Goal: Information Seeking & Learning: Learn about a topic

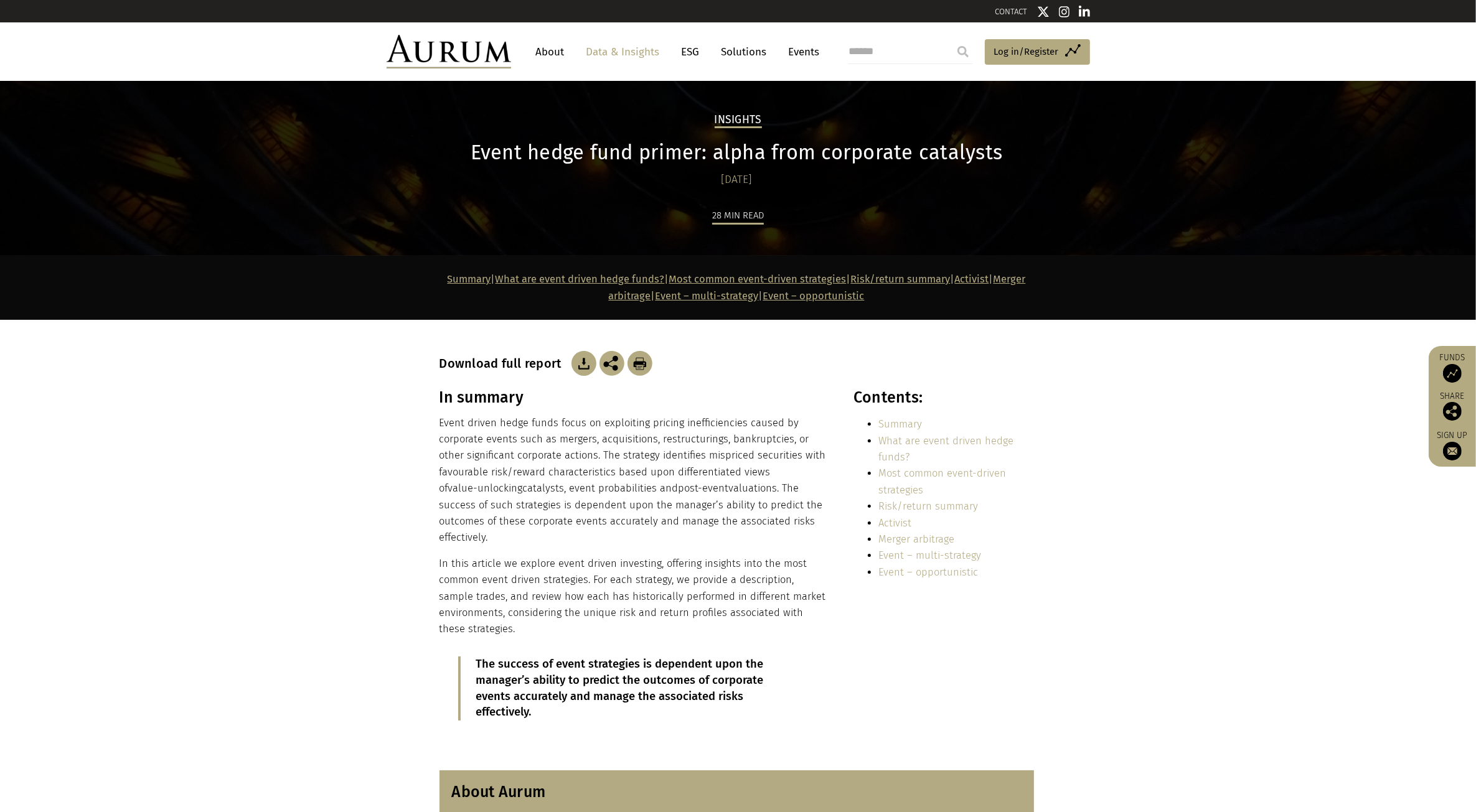
click at [575, 365] on img at bounding box center [584, 363] width 25 height 25
click at [639, 293] on link "Merger arbitrage" at bounding box center [817, 287] width 417 height 28
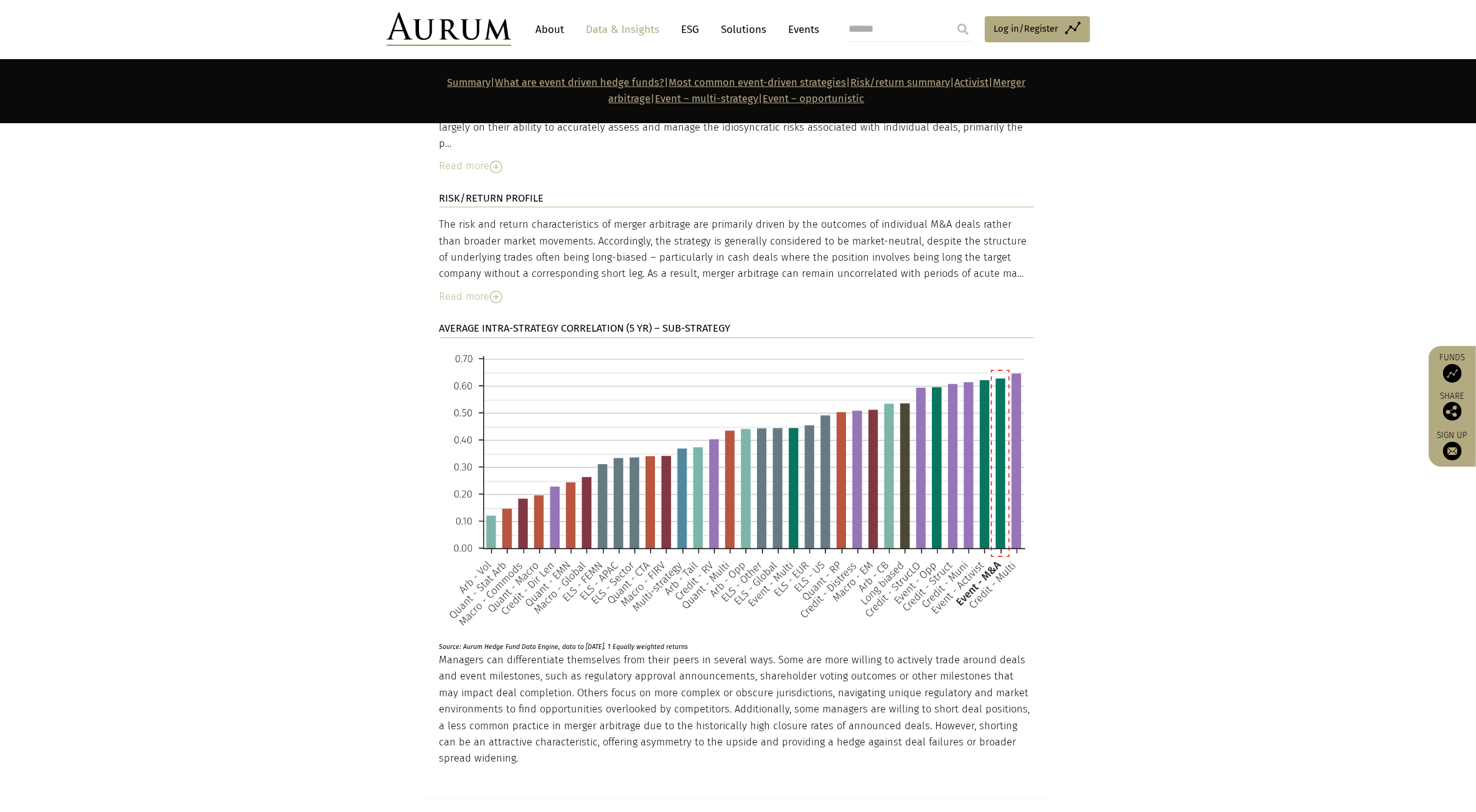
scroll to position [3776, 0]
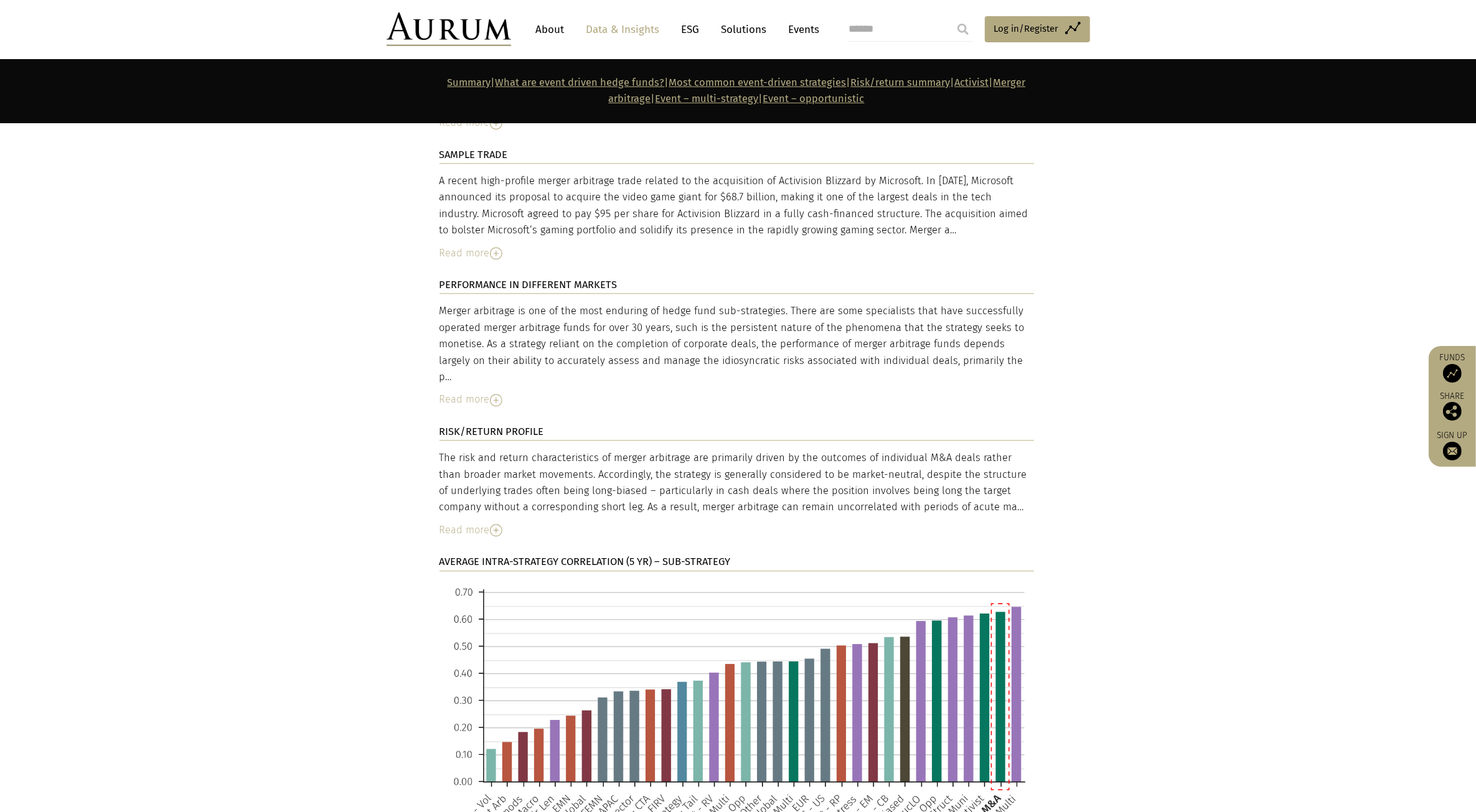
click at [498, 394] on img at bounding box center [495, 400] width 12 height 12
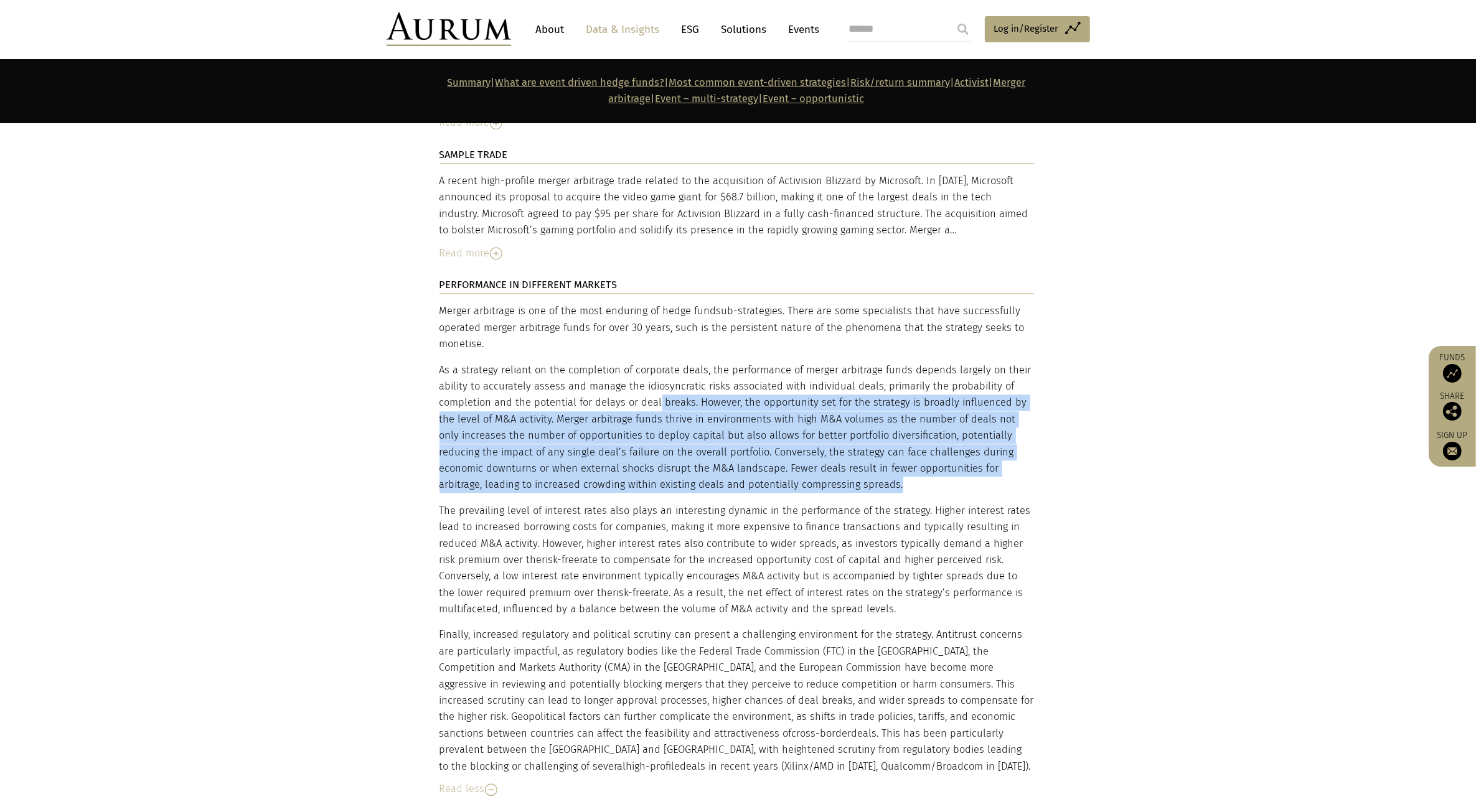
drag, startPoint x: 699, startPoint y: 340, endPoint x: 936, endPoint y: 415, distance: 248.6
click at [936, 415] on p "As a strategy reliant on the completion of corporate deals, the performance of …" at bounding box center [737, 428] width 595 height 131
drag, startPoint x: 936, startPoint y: 415, endPoint x: 919, endPoint y: 412, distance: 17.3
click at [935, 414] on p "As a strategy reliant on the completion of corporate deals, the performance of …" at bounding box center [737, 428] width 595 height 131
drag, startPoint x: 830, startPoint y: 408, endPoint x: 810, endPoint y: 406, distance: 20.1
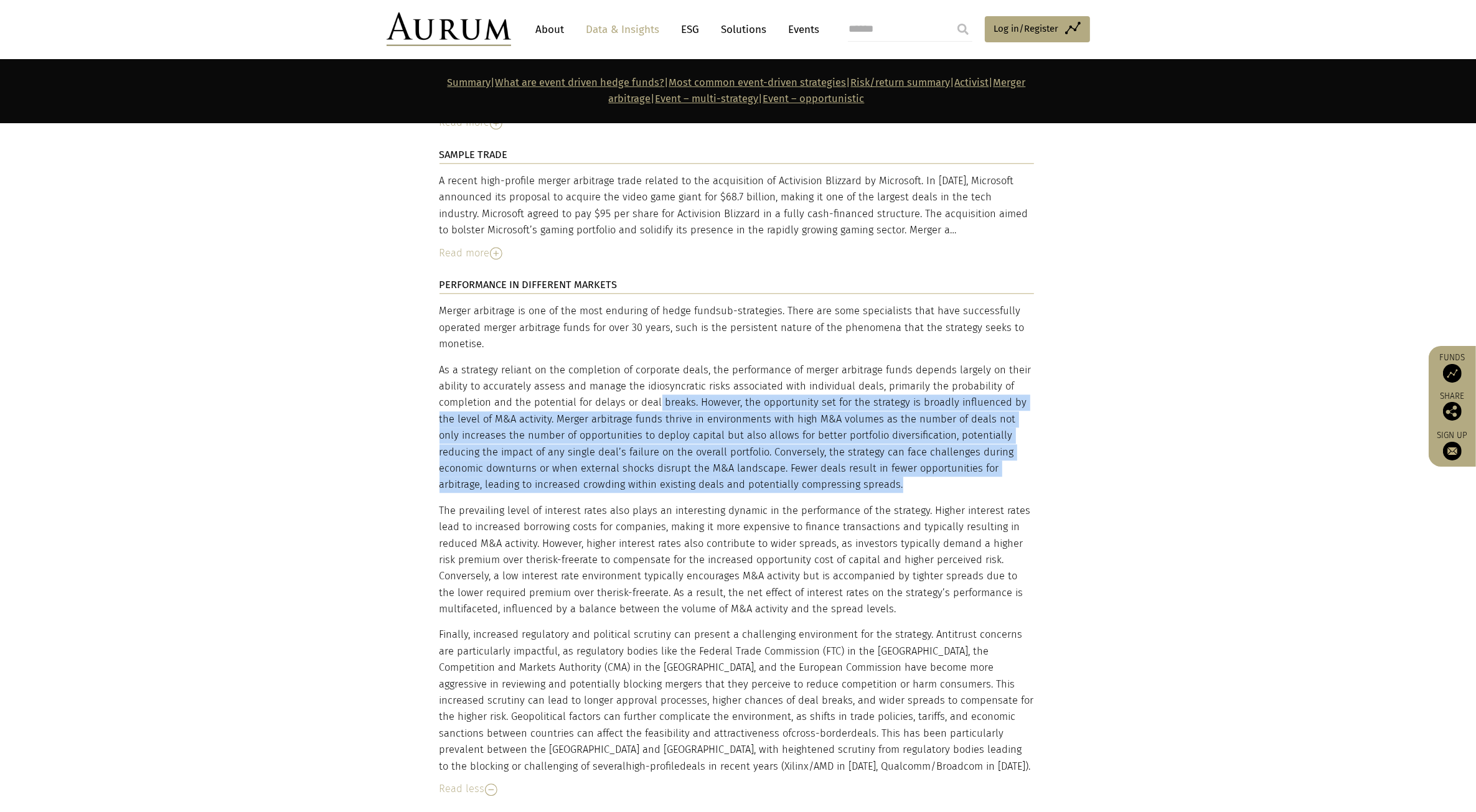
click at [829, 408] on p "As a strategy reliant on the completion of corporate deals, the performance of …" at bounding box center [737, 428] width 595 height 131
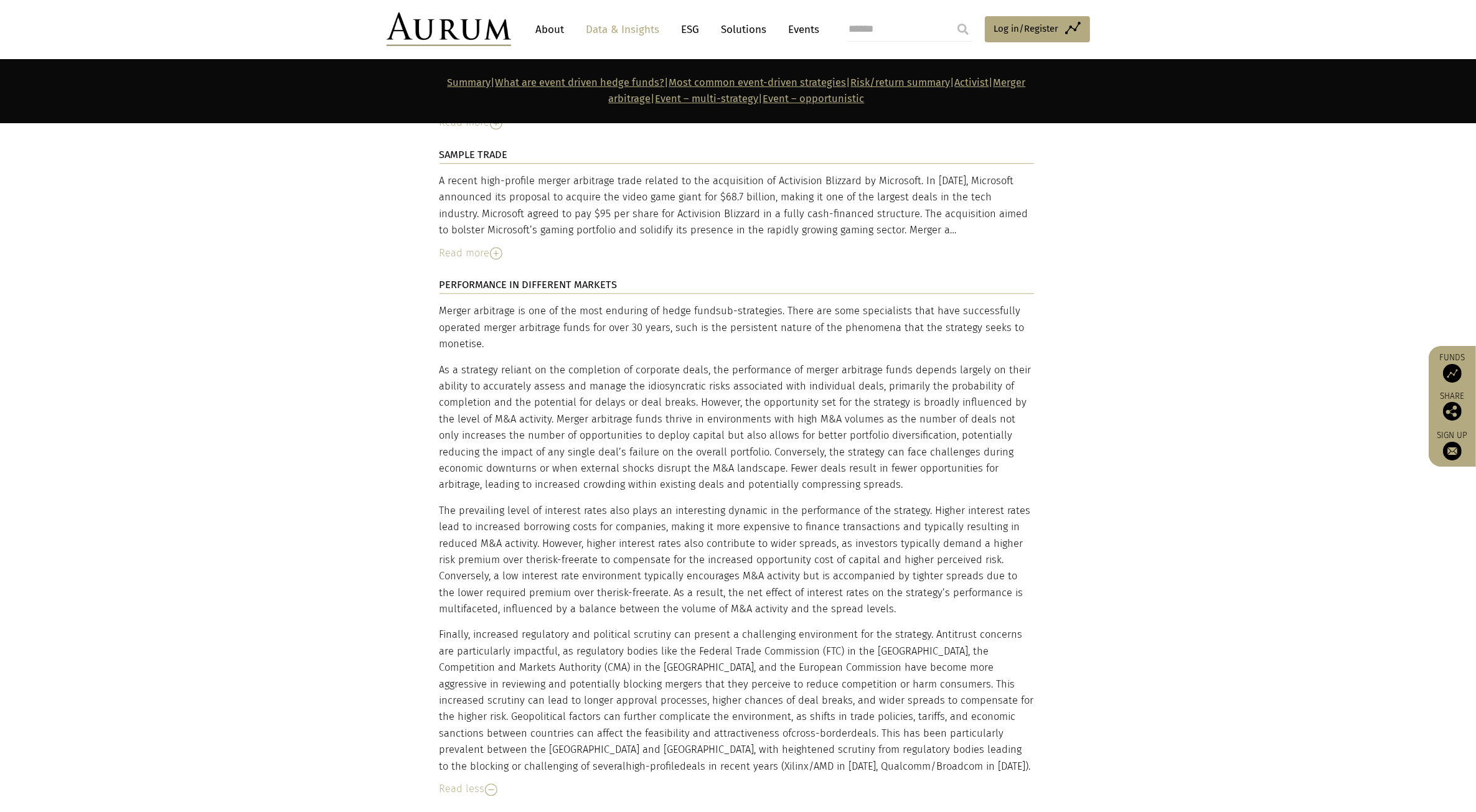
drag, startPoint x: 431, startPoint y: 318, endPoint x: 421, endPoint y: 299, distance: 21.5
click at [428, 315] on div "DESCRIPTION Merger arbitrage hedge funds specialise in capitalising on the pric…" at bounding box center [738, 710] width 622 height 1421
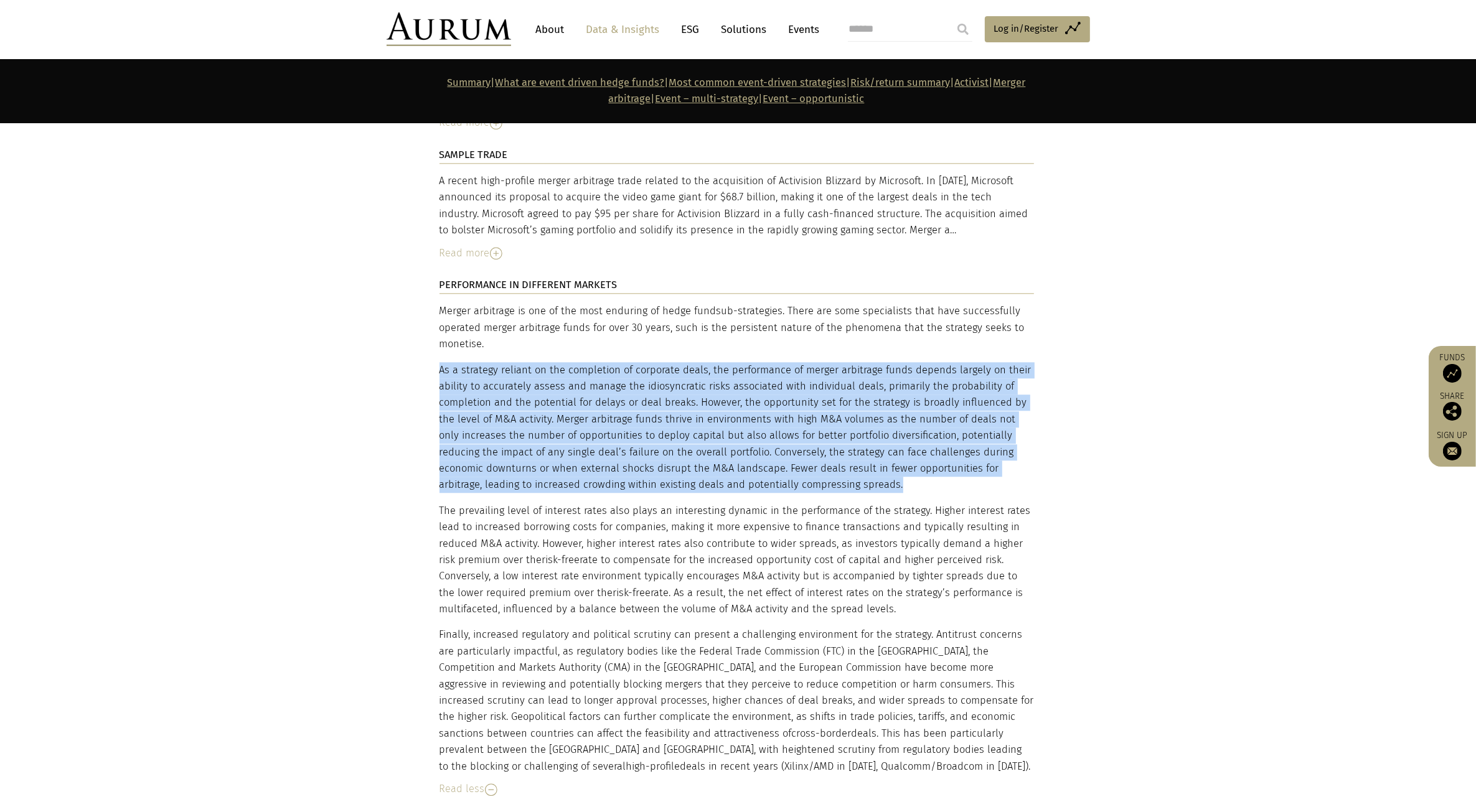
drag, startPoint x: 440, startPoint y: 290, endPoint x: 853, endPoint y: 415, distance: 431.5
click at [853, 415] on p "As a strategy reliant on the completion of corporate deals, the performance of …" at bounding box center [737, 428] width 595 height 131
click at [856, 412] on p "As a strategy reliant on the completion of corporate deals, the performance of …" at bounding box center [737, 428] width 595 height 131
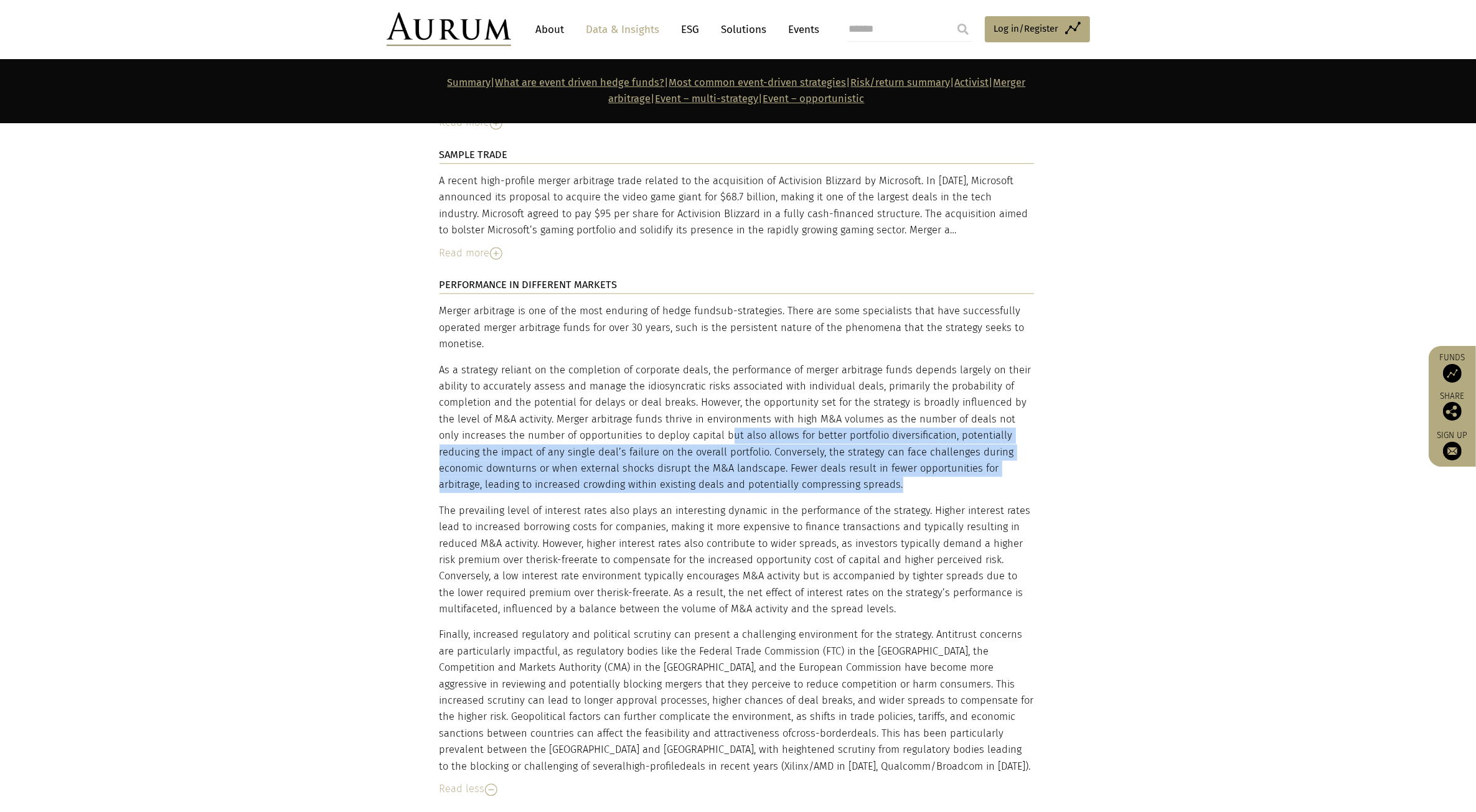
drag, startPoint x: 705, startPoint y: 352, endPoint x: 847, endPoint y: 406, distance: 151.9
click at [847, 406] on p "As a strategy reliant on the completion of corporate deals, the performance of …" at bounding box center [737, 428] width 595 height 131
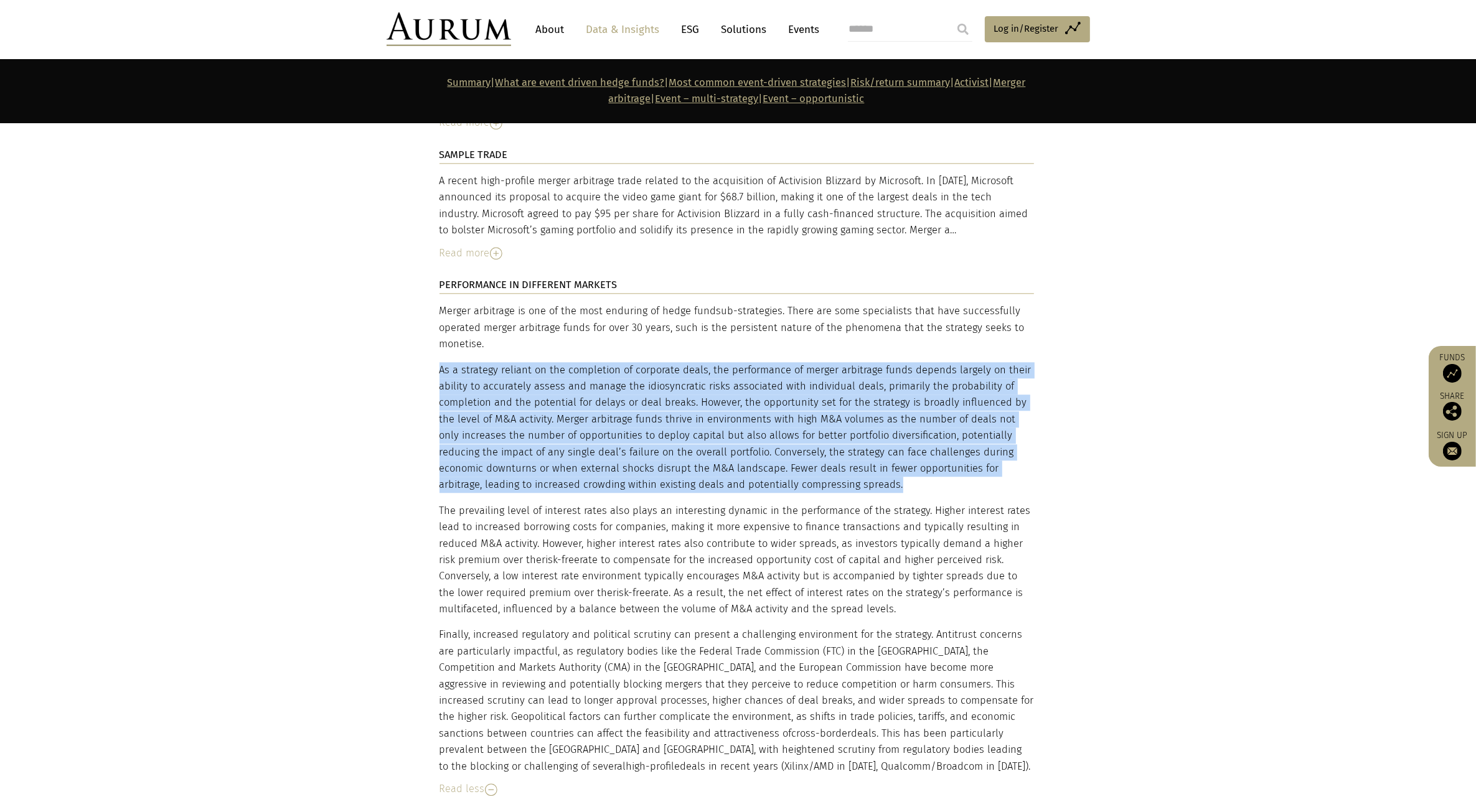
drag, startPoint x: 833, startPoint y: 404, endPoint x: 440, endPoint y: 297, distance: 407.3
click at [440, 362] on p "As a strategy reliant on the completion of corporate deals, the performance of …" at bounding box center [737, 428] width 595 height 131
drag, startPoint x: 440, startPoint y: 297, endPoint x: 793, endPoint y: 409, distance: 370.3
click at [793, 409] on p "As a strategy reliant on the completion of corporate deals, the performance of …" at bounding box center [737, 428] width 595 height 131
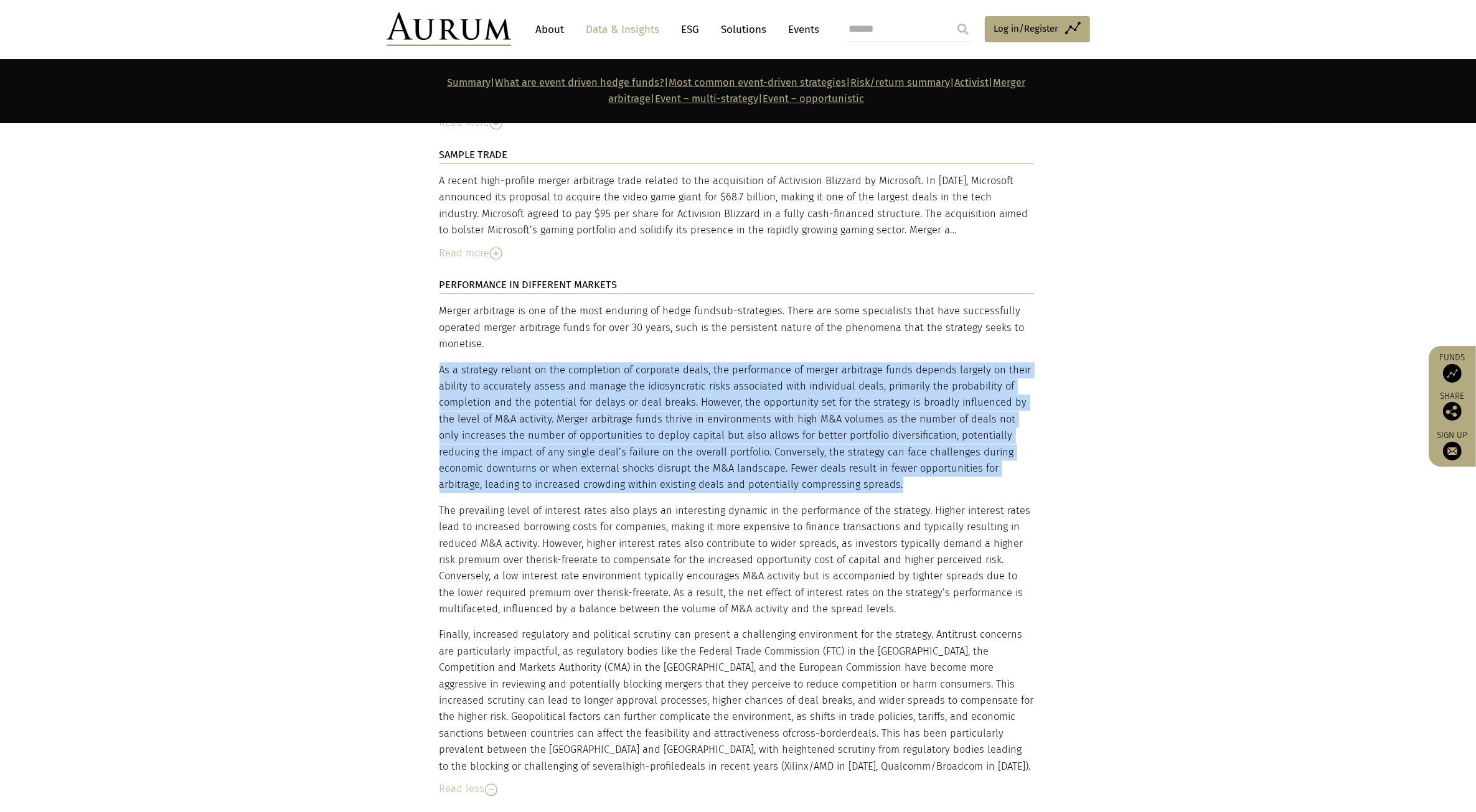
click at [793, 409] on p "As a strategy reliant on the completion of corporate deals, the performance of …" at bounding box center [737, 428] width 595 height 131
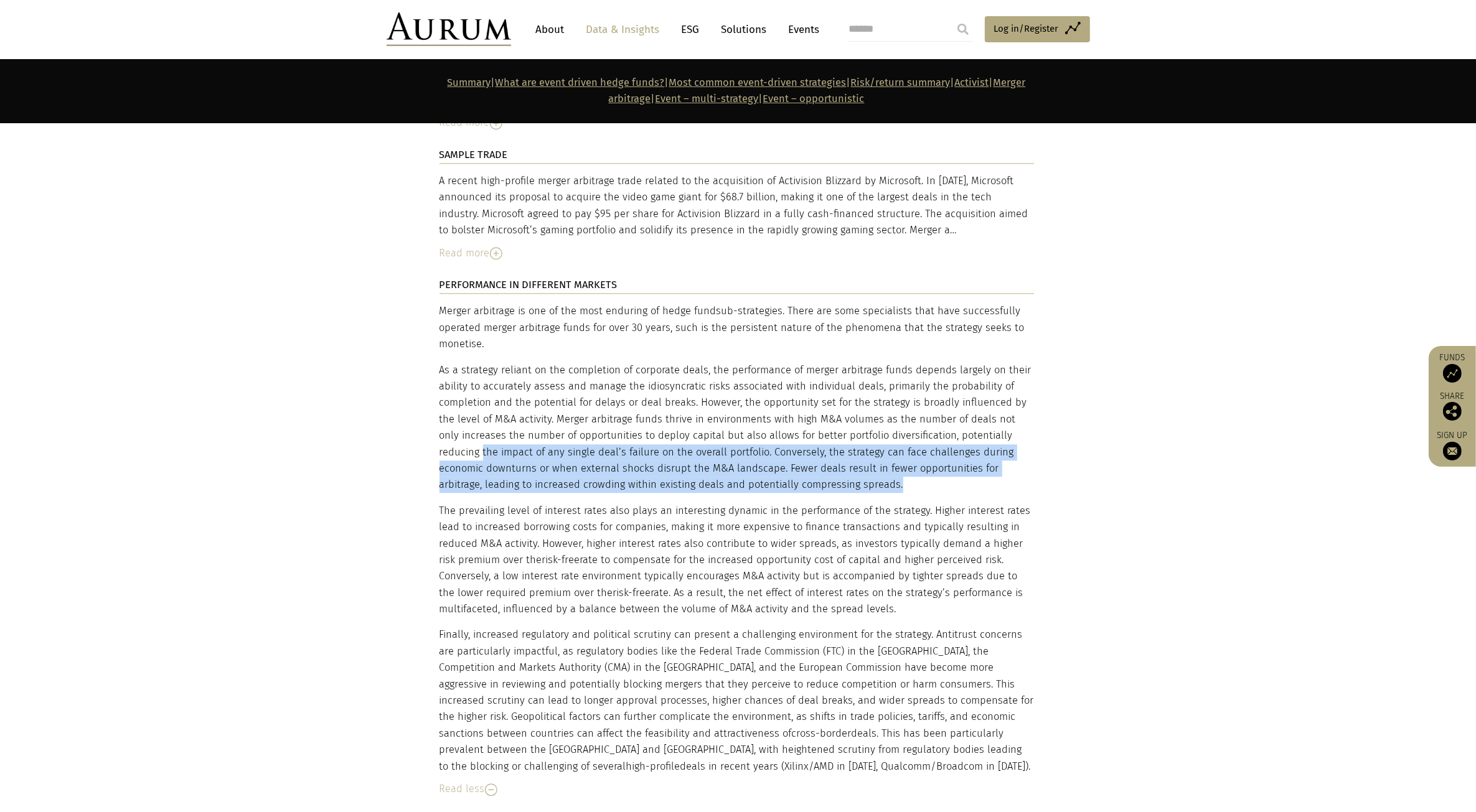
drag, startPoint x: 795, startPoint y: 409, endPoint x: 446, endPoint y: 381, distance: 350.1
click at [446, 381] on p "As a strategy reliant on the completion of corporate deals, the performance of …" at bounding box center [737, 428] width 595 height 131
drag, startPoint x: 446, startPoint y: 381, endPoint x: 788, endPoint y: 404, distance: 342.8
click at [788, 404] on p "As a strategy reliant on the completion of corporate deals, the performance of …" at bounding box center [737, 428] width 595 height 131
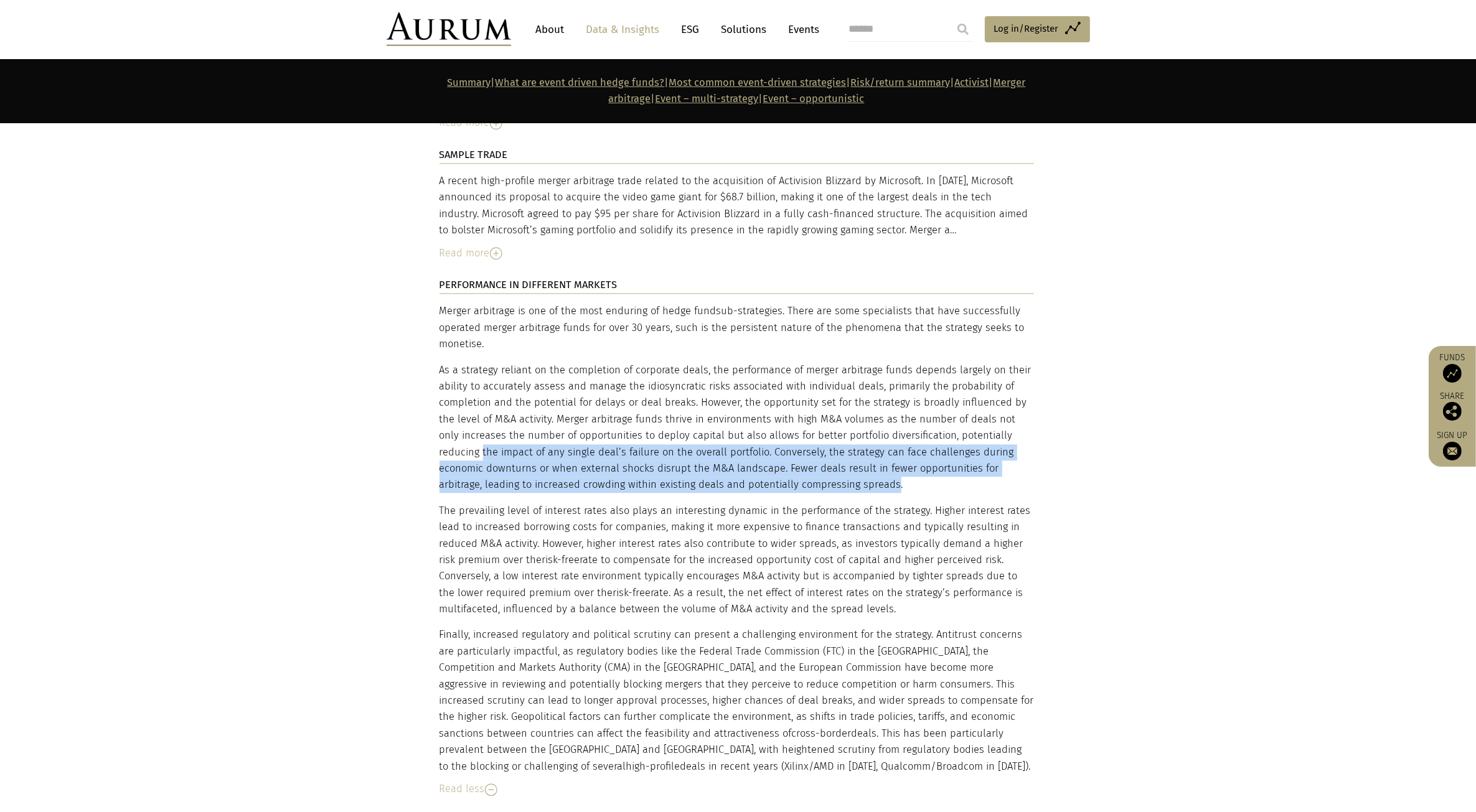
click at [788, 404] on p "As a strategy reliant on the completion of corporate deals, the performance of …" at bounding box center [737, 428] width 595 height 131
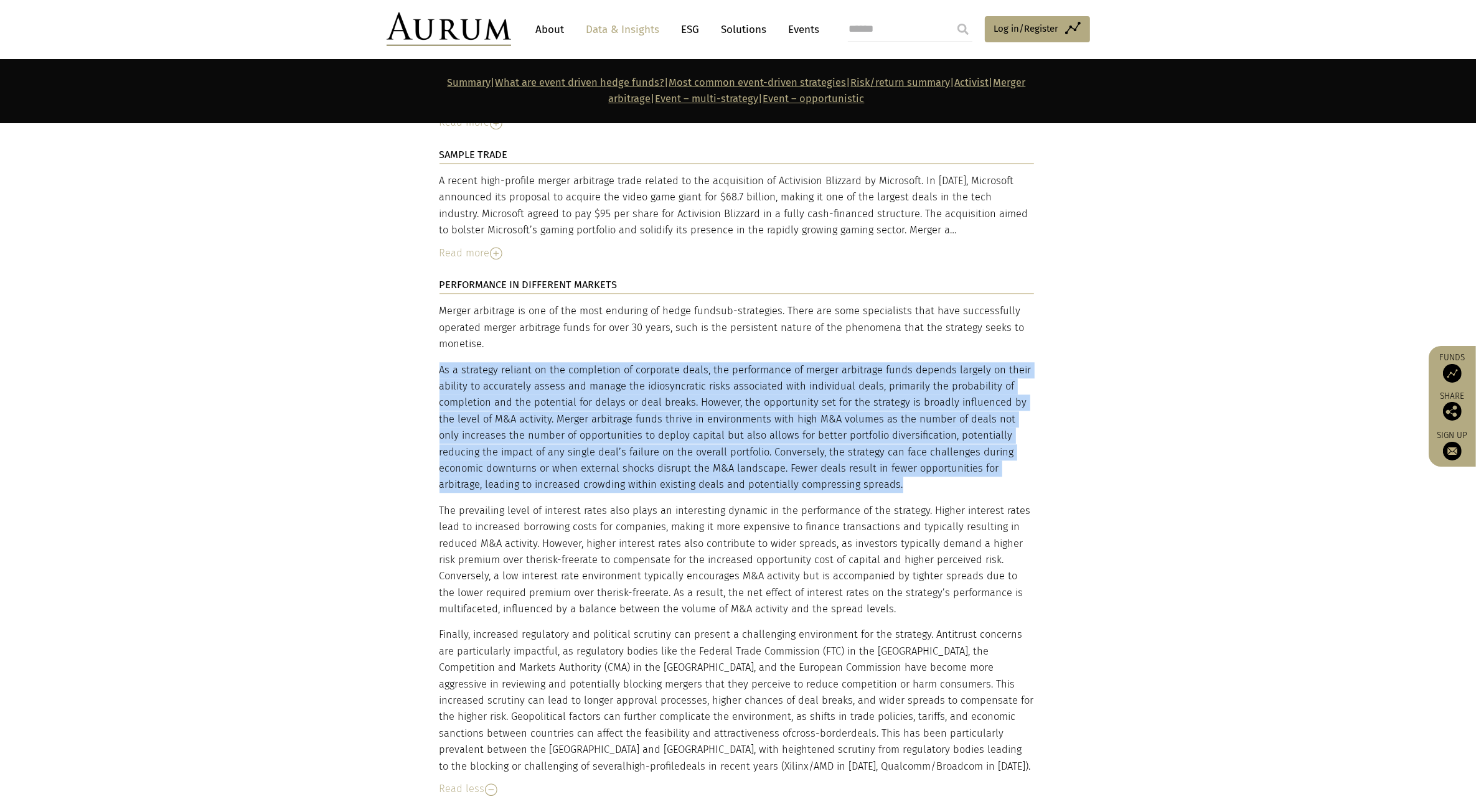
drag, startPoint x: 801, startPoint y: 406, endPoint x: 442, endPoint y: 291, distance: 377.0
click at [442, 362] on p "As a strategy reliant on the completion of corporate deals, the performance of …" at bounding box center [737, 428] width 595 height 131
drag, startPoint x: 442, startPoint y: 291, endPoint x: 822, endPoint y: 412, distance: 398.8
click at [822, 412] on p "As a strategy reliant on the completion of corporate deals, the performance of …" at bounding box center [737, 428] width 595 height 131
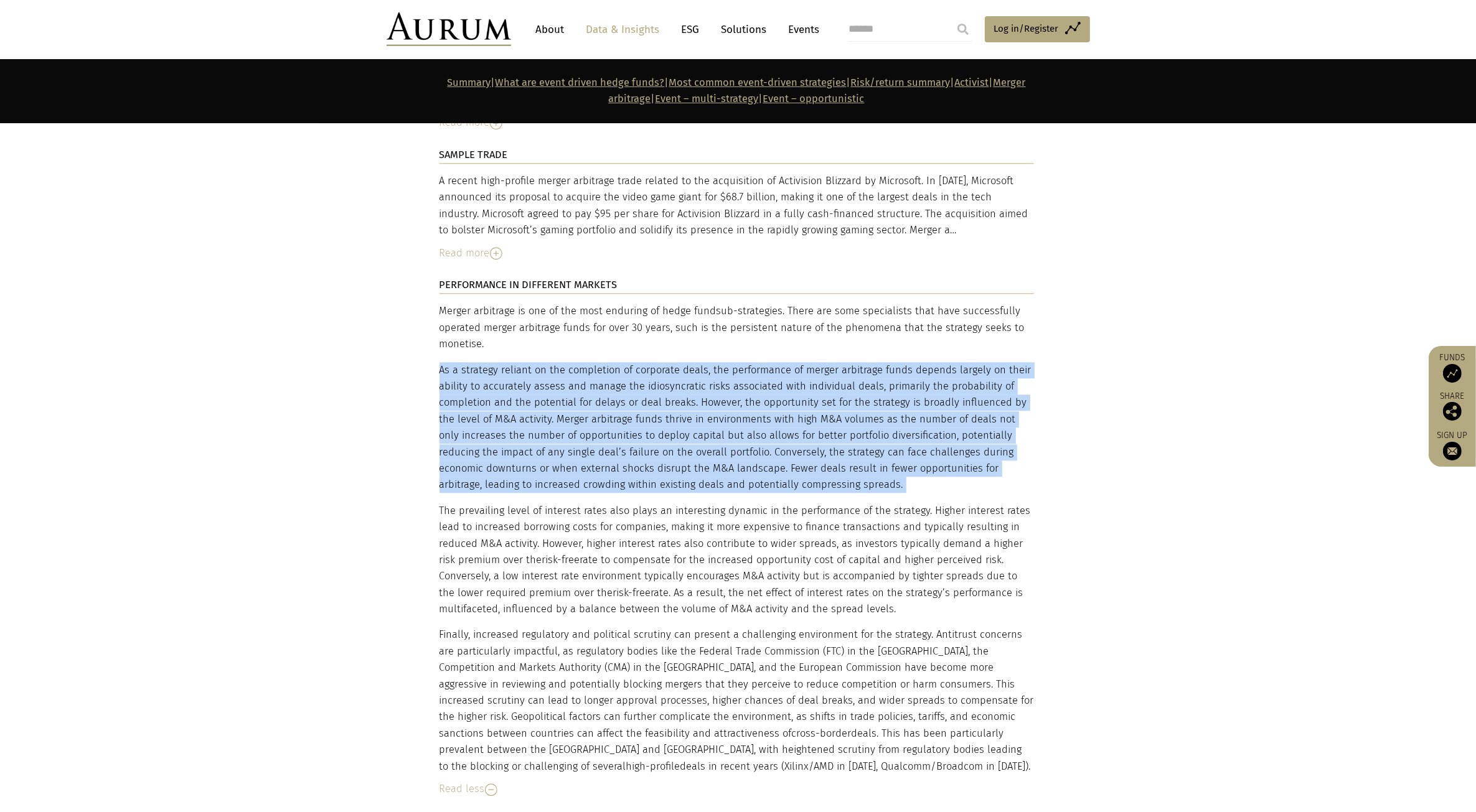
click at [822, 412] on p "As a strategy reliant on the completion of corporate deals, the performance of …" at bounding box center [737, 428] width 595 height 131
drag, startPoint x: 804, startPoint y: 412, endPoint x: 439, endPoint y: 285, distance: 386.5
click at [440, 362] on p "As a strategy reliant on the completion of corporate deals, the performance of …" at bounding box center [737, 428] width 595 height 131
drag, startPoint x: 439, startPoint y: 285, endPoint x: 807, endPoint y: 416, distance: 390.6
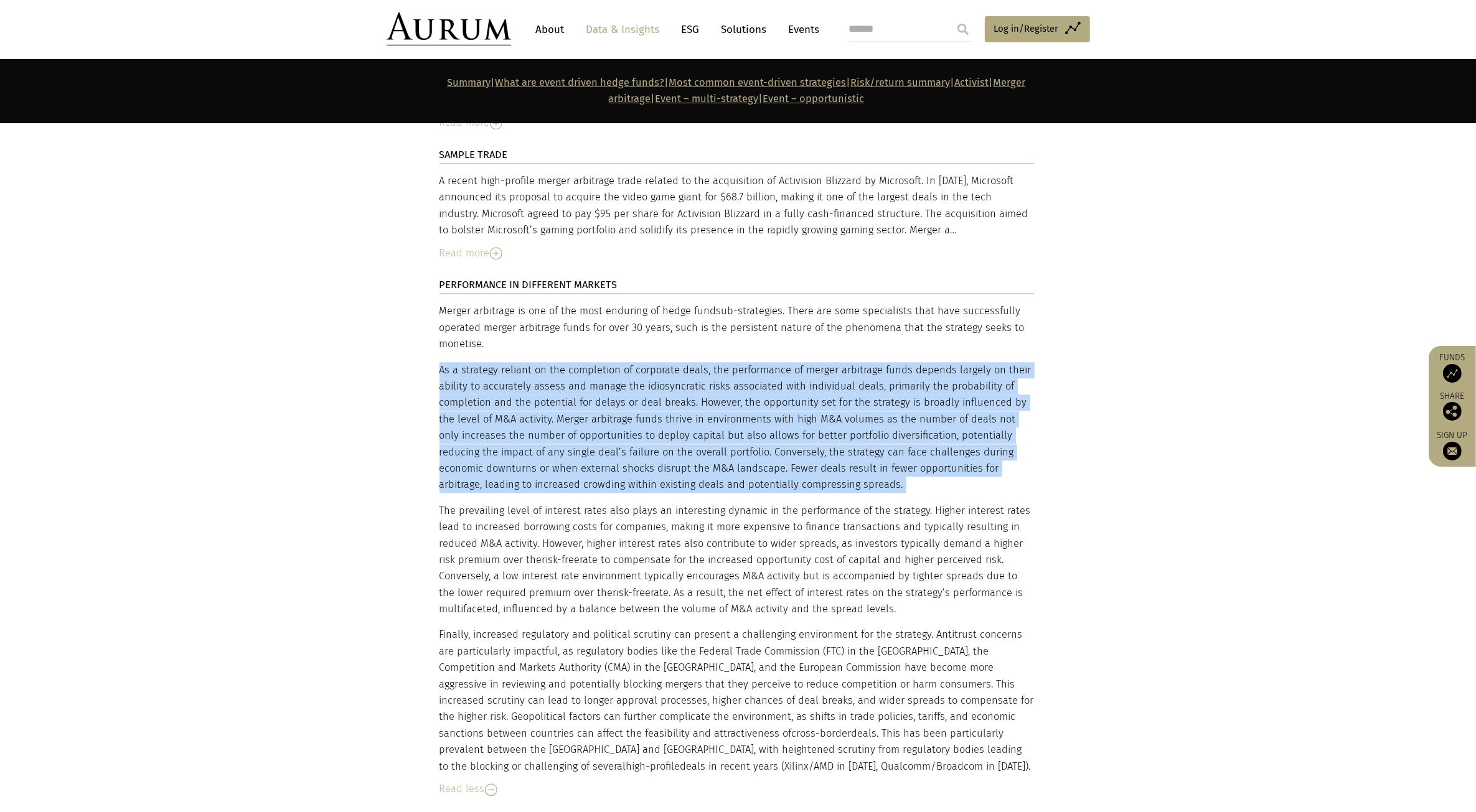
click at [807, 416] on p "As a strategy reliant on the completion of corporate deals, the performance of …" at bounding box center [737, 428] width 595 height 131
drag, startPoint x: 440, startPoint y: 426, endPoint x: 884, endPoint y: 532, distance: 456.5
click at [884, 532] on p "The prevailing level of interest rates also plays an interesting dynamic in the…" at bounding box center [737, 560] width 595 height 115
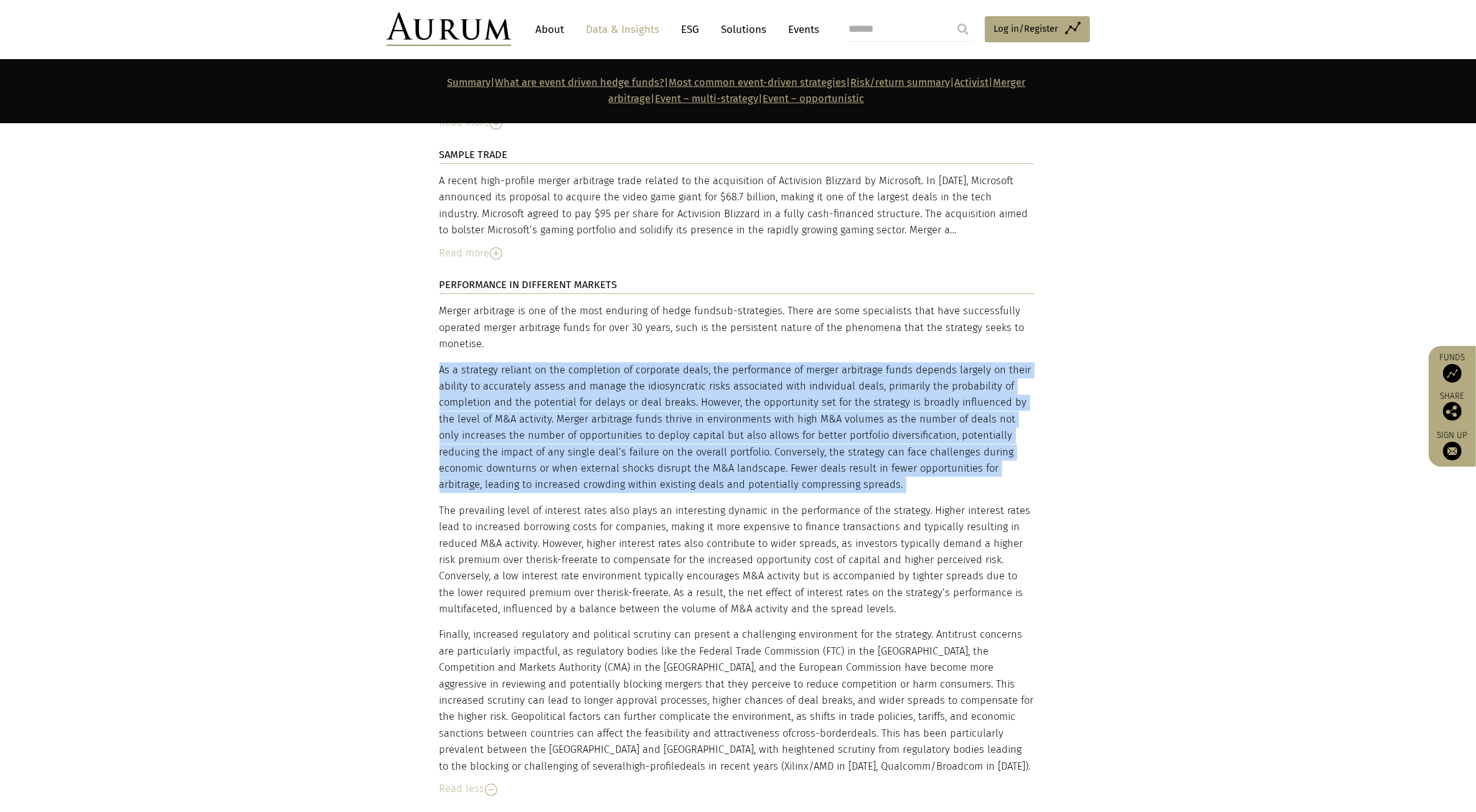
drag, startPoint x: 857, startPoint y: 533, endPoint x: 443, endPoint y: 428, distance: 427.1
click at [443, 502] on p "The prevailing level of interest rates also plays an interesting dynamic in the…" at bounding box center [737, 560] width 595 height 115
drag, startPoint x: 442, startPoint y: 428, endPoint x: 818, endPoint y: 535, distance: 390.9
click at [818, 535] on p "The prevailing level of interest rates also plays an interesting dynamic in the…" at bounding box center [737, 560] width 595 height 115
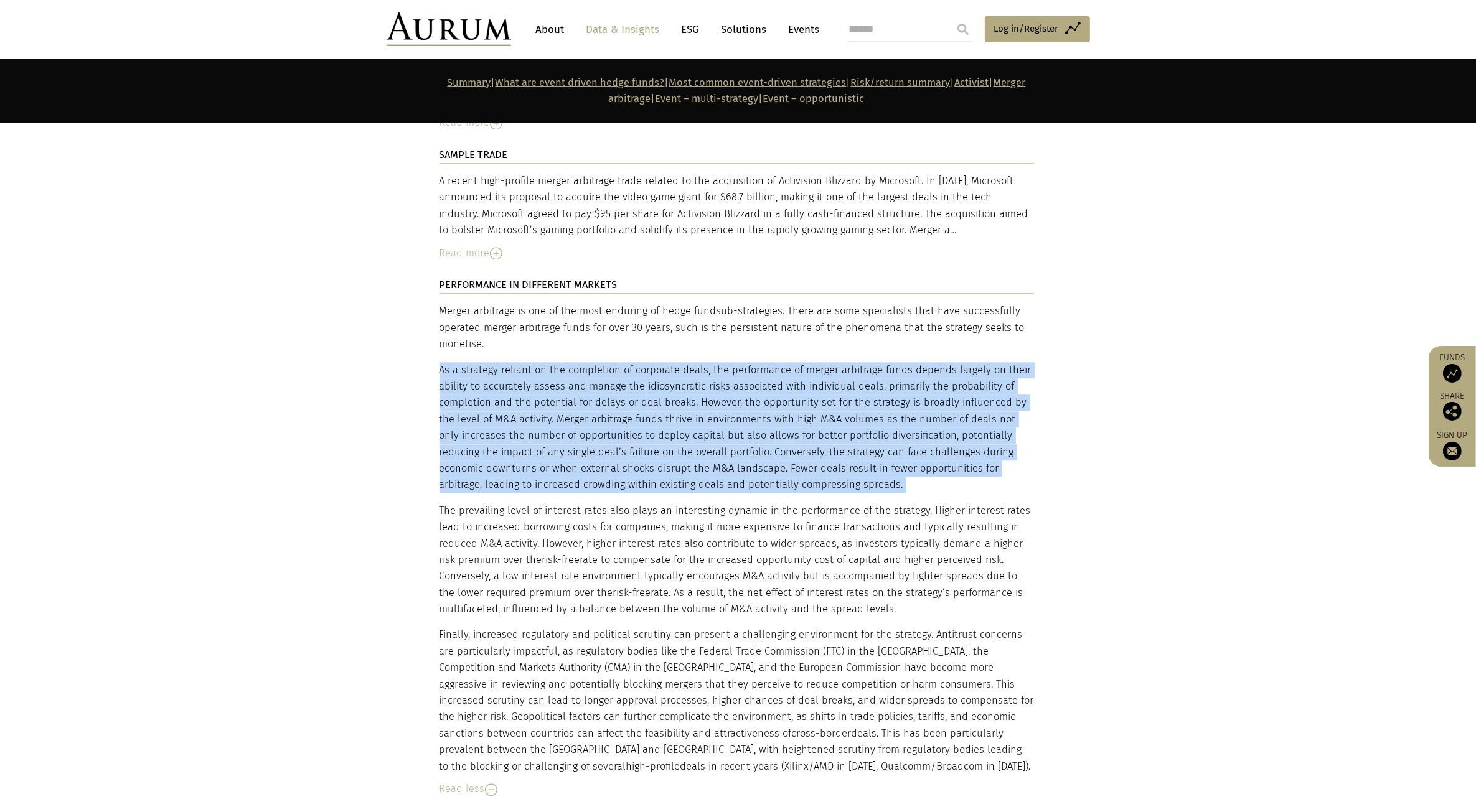
drag, startPoint x: 818, startPoint y: 535, endPoint x: 823, endPoint y: 529, distance: 7.8
click at [818, 535] on p "The prevailing level of interest rates also plays an interesting dynamic in the…" at bounding box center [737, 560] width 595 height 115
drag, startPoint x: 823, startPoint y: 529, endPoint x: 439, endPoint y: 432, distance: 396.1
click at [440, 502] on p "The prevailing level of interest rates also plays an interesting dynamic in the…" at bounding box center [737, 560] width 595 height 115
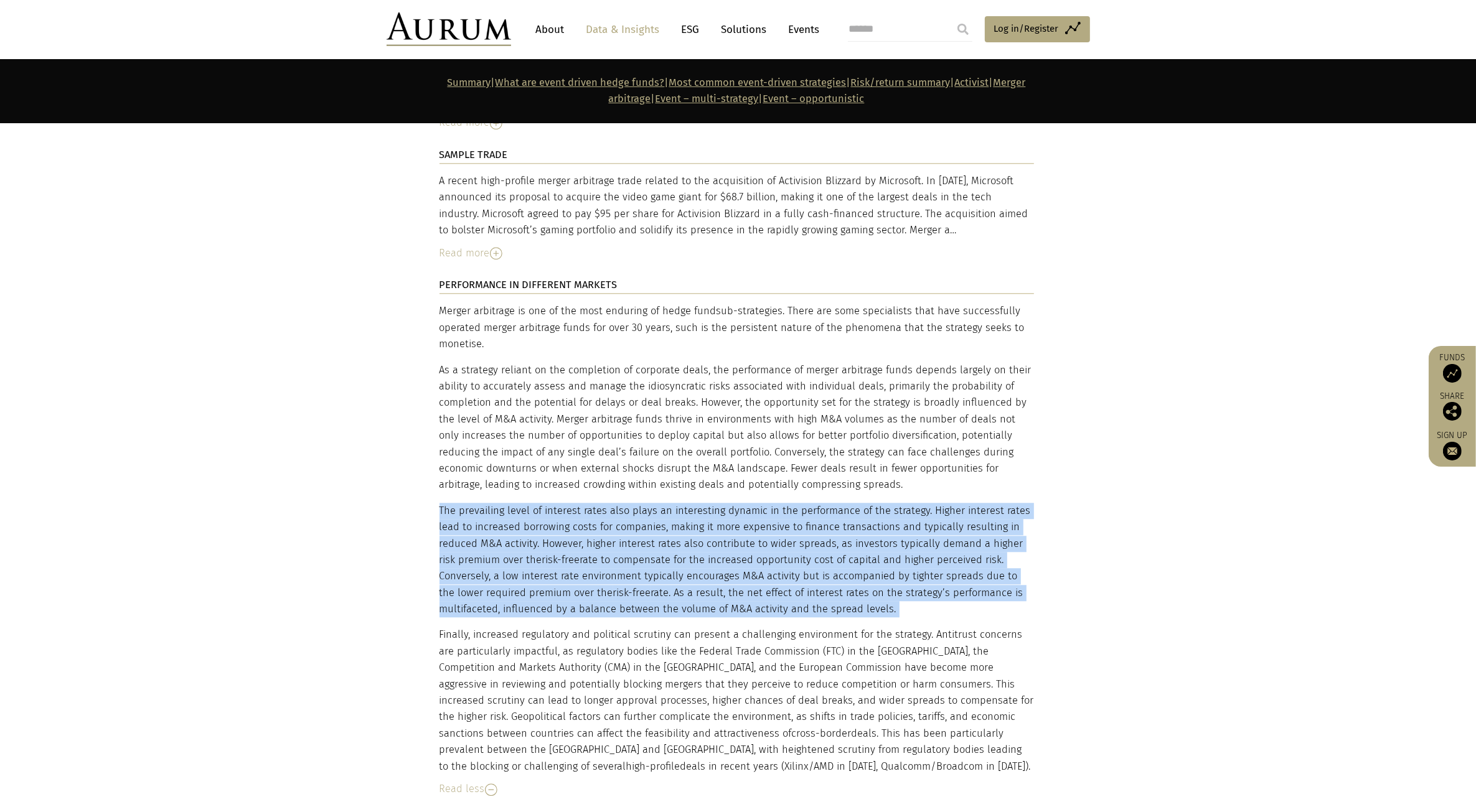
drag, startPoint x: 439, startPoint y: 432, endPoint x: 838, endPoint y: 534, distance: 411.8
click at [838, 534] on p "The prevailing level of interest rates also plays an interesting dynamic in the…" at bounding box center [737, 560] width 595 height 115
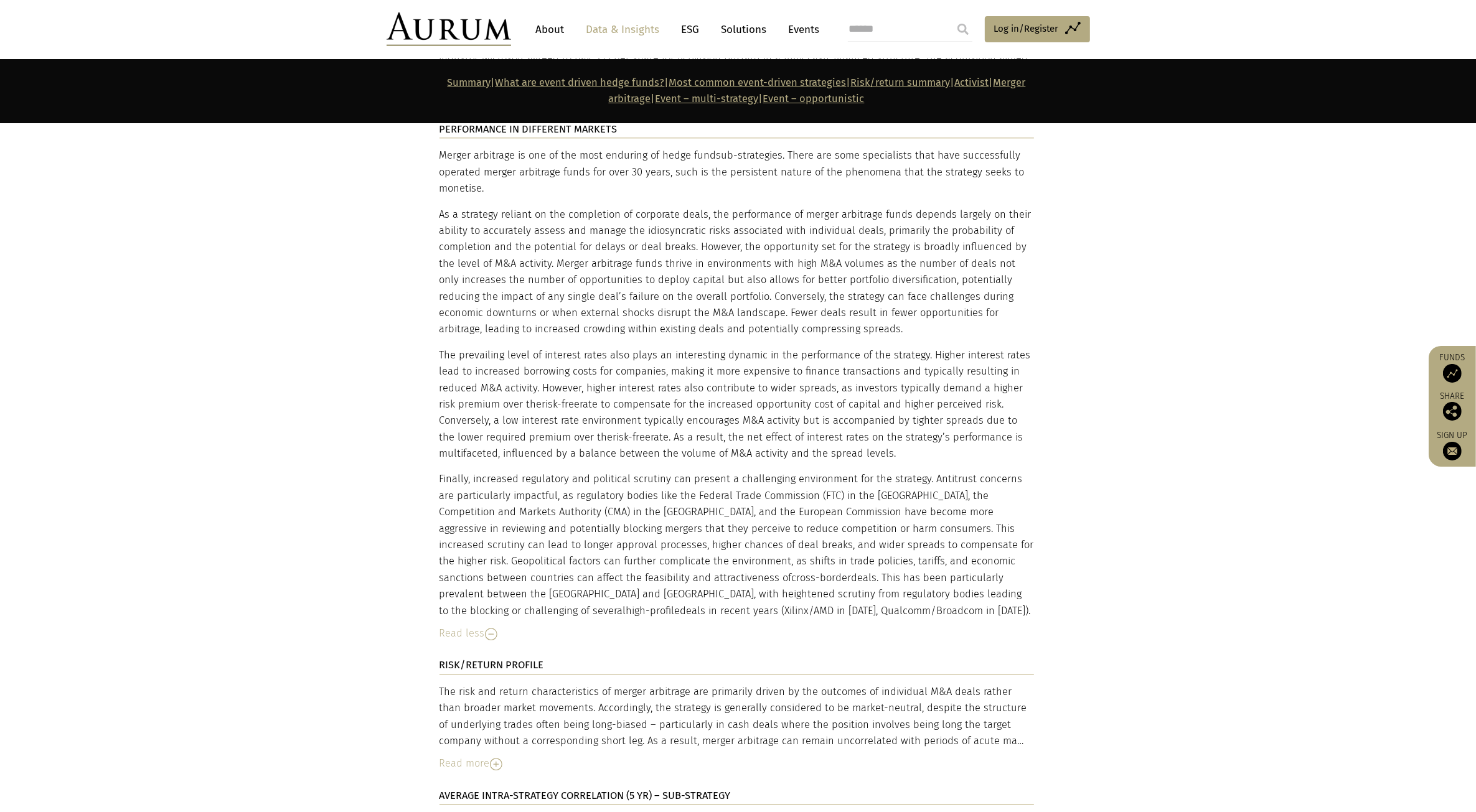
click at [713, 535] on p "Finally, increased regulatory and political scrutiny can present a challenging …" at bounding box center [737, 545] width 595 height 148
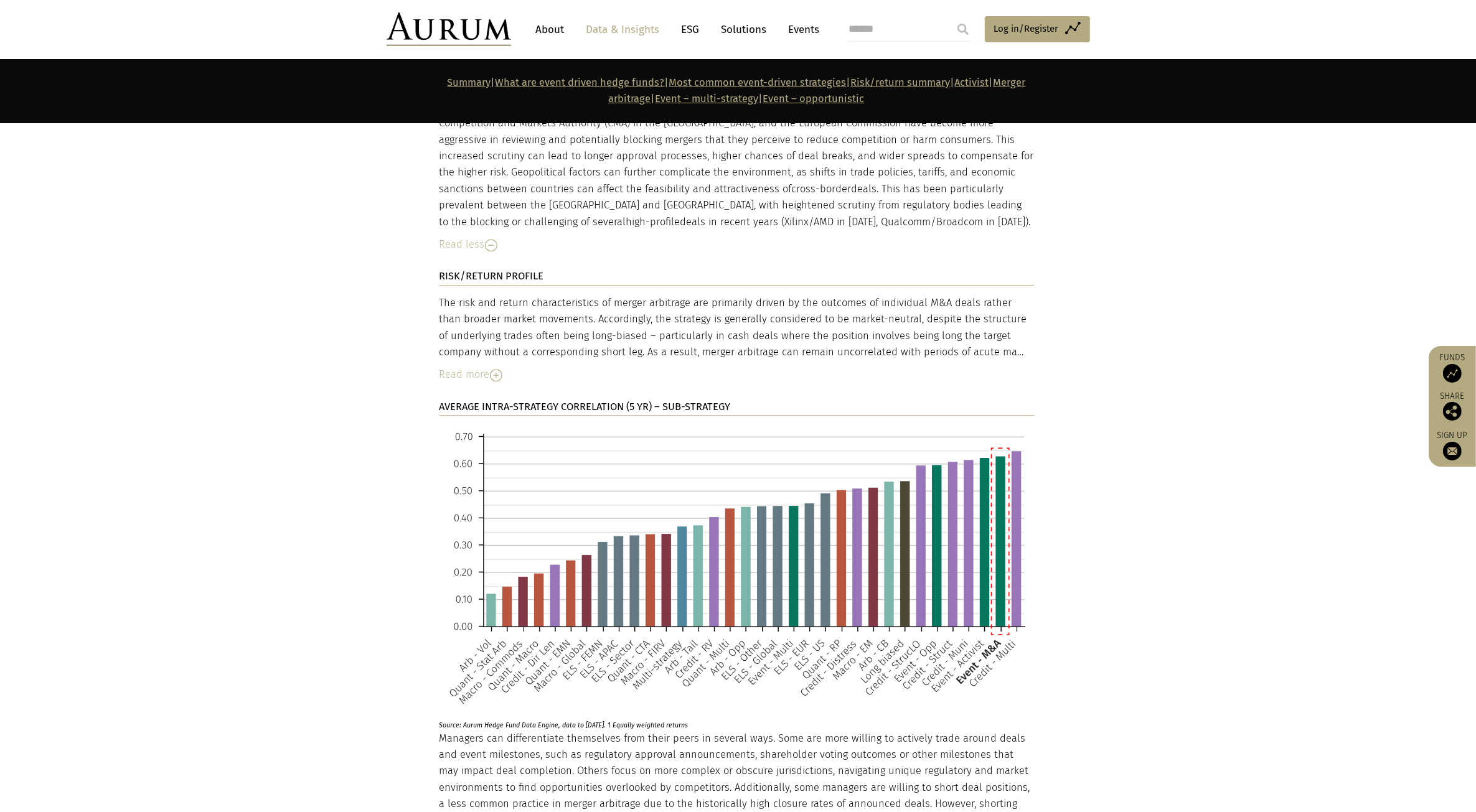
scroll to position [4788, 0]
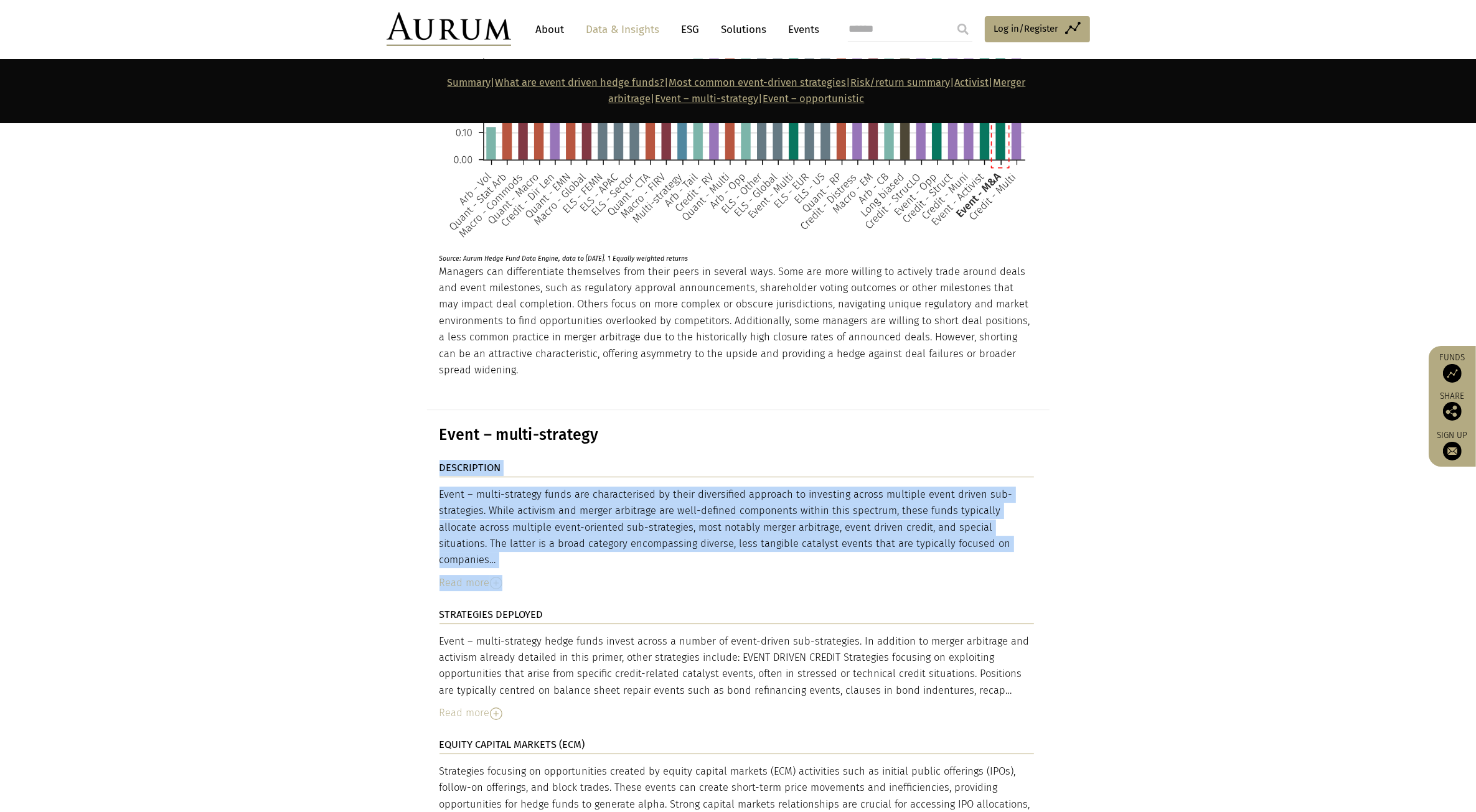
drag, startPoint x: 552, startPoint y: 445, endPoint x: 1065, endPoint y: 482, distance: 514.3
drag, startPoint x: 1065, startPoint y: 482, endPoint x: 1055, endPoint y: 494, distance: 15.6
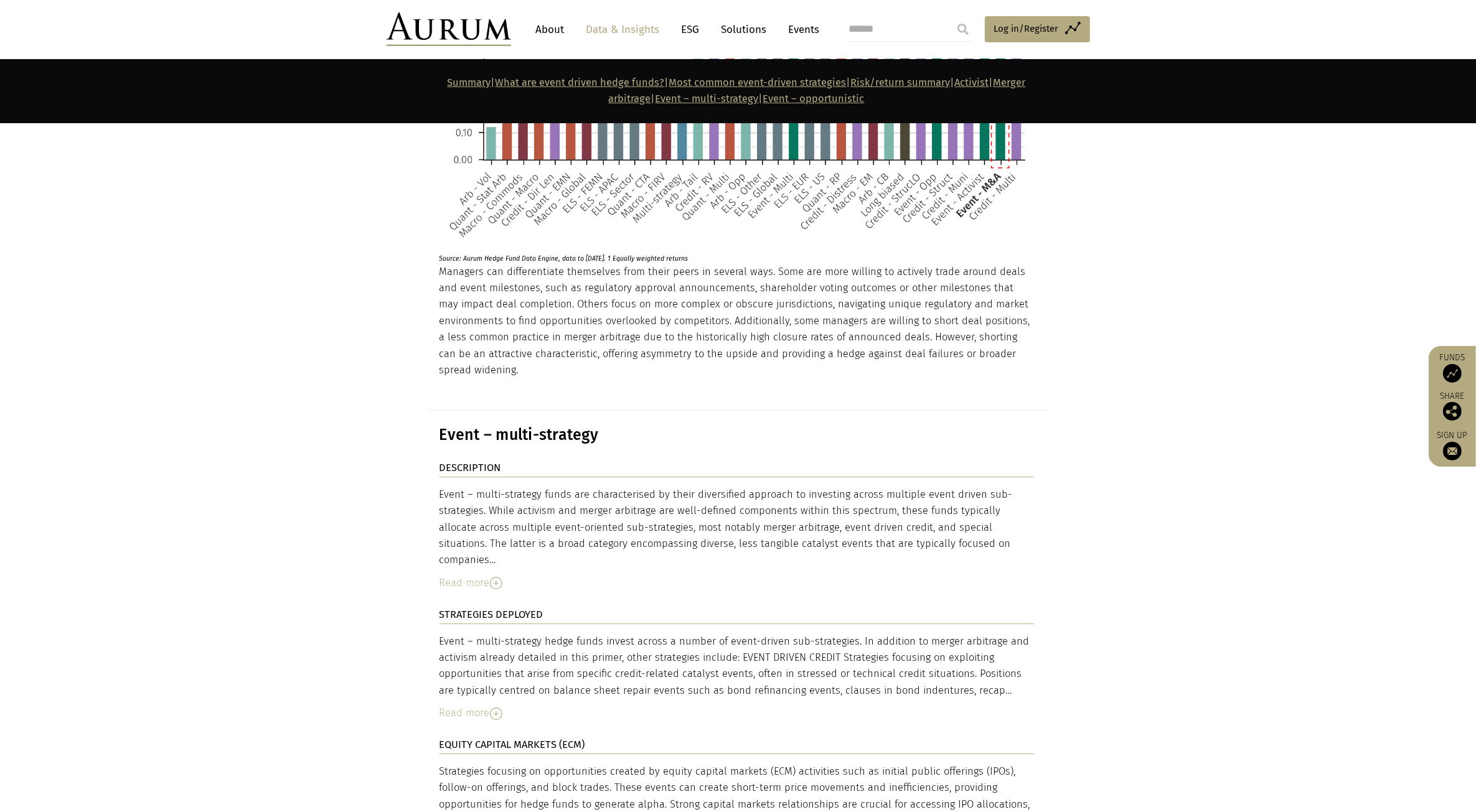
scroll to position [4943, 0]
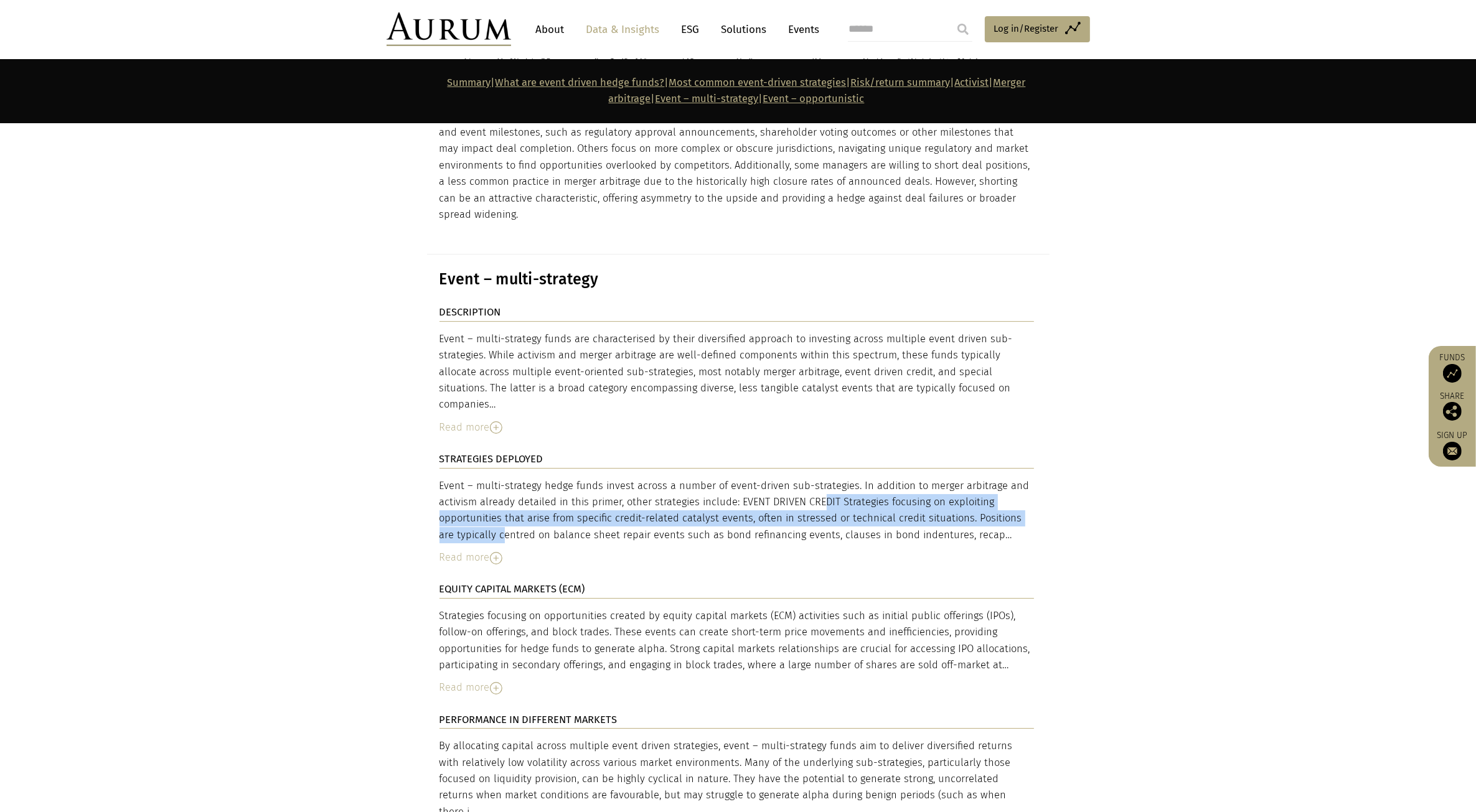
drag, startPoint x: 752, startPoint y: 403, endPoint x: 1029, endPoint y: 434, distance: 278.7
click at [1029, 478] on div "Event – multi-strategy hedge funds invest across a number of event-driven sub-s…" at bounding box center [737, 511] width 595 height 66
drag, startPoint x: 1029, startPoint y: 434, endPoint x: 1040, endPoint y: 439, distance: 12.1
click at [1030, 478] on div "Event – multi-strategy hedge funds invest across a number of event-driven sub-s…" at bounding box center [737, 511] width 595 height 66
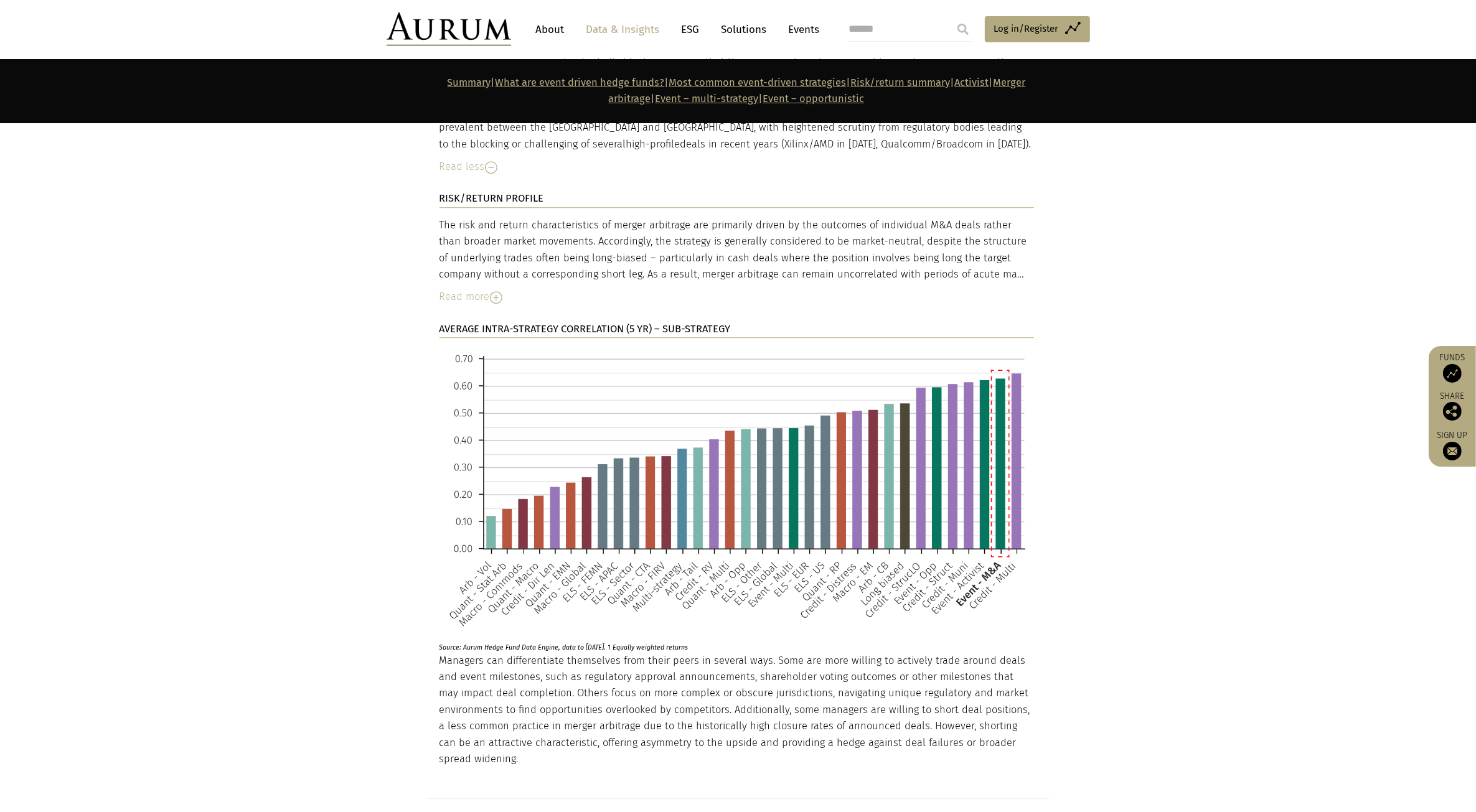
scroll to position [4087, 0]
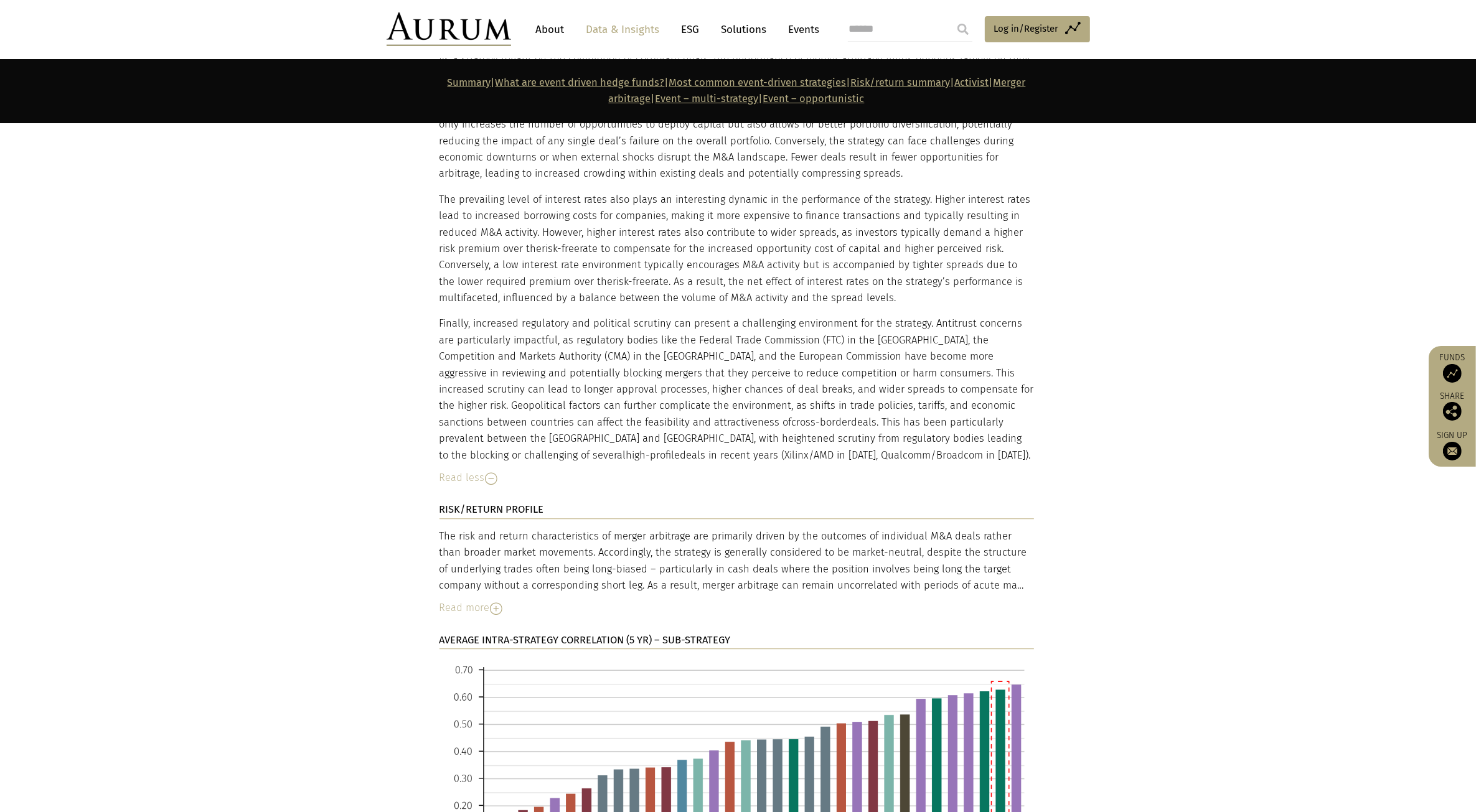
drag, startPoint x: 480, startPoint y: 252, endPoint x: 773, endPoint y: 389, distance: 323.4
click at [773, 389] on div "Merger arbitrage is one of the most enduring of hedge fund sub-strategies. Ther…" at bounding box center [737, 238] width 595 height 494
drag, startPoint x: 773, startPoint y: 389, endPoint x: 729, endPoint y: 428, distance: 58.8
click at [730, 420] on div "PERFORMANCE IN DIFFERENT MARKETS Merger arbitrage is one of the most enduring o…" at bounding box center [737, 233] width 595 height 535
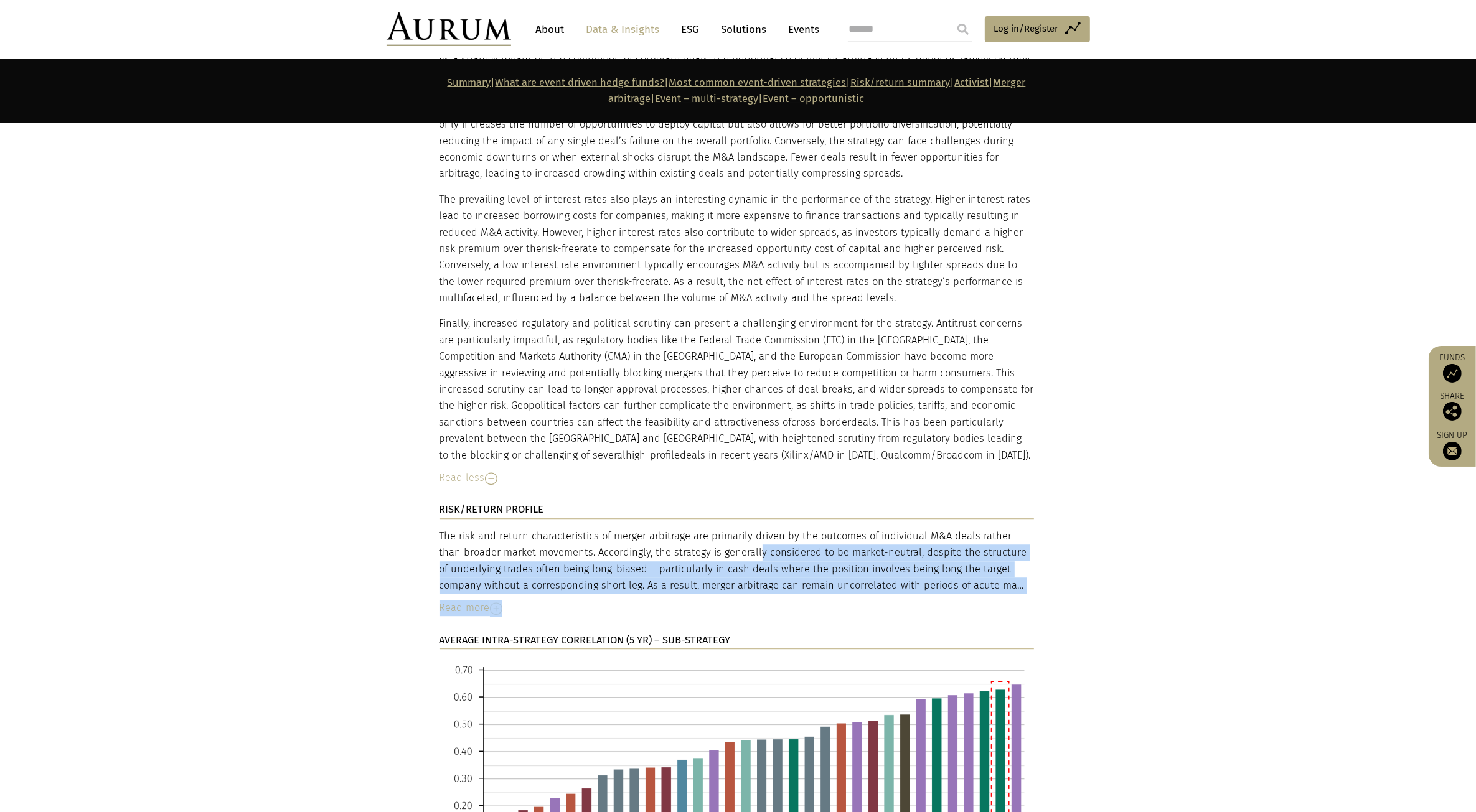
drag, startPoint x: 679, startPoint y: 476, endPoint x: 1035, endPoint y: 505, distance: 357.2
click at [1035, 505] on div "DESCRIPTION Merger arbitrage hedge funds specialise in capitalising on the pric…" at bounding box center [738, 399] width 622 height 1421
drag, startPoint x: 851, startPoint y: 489, endPoint x: 440, endPoint y: 465, distance: 411.7
click at [440, 528] on div "The risk and return characteristics of merger arbitrage are primarily driven by…" at bounding box center [737, 561] width 595 height 66
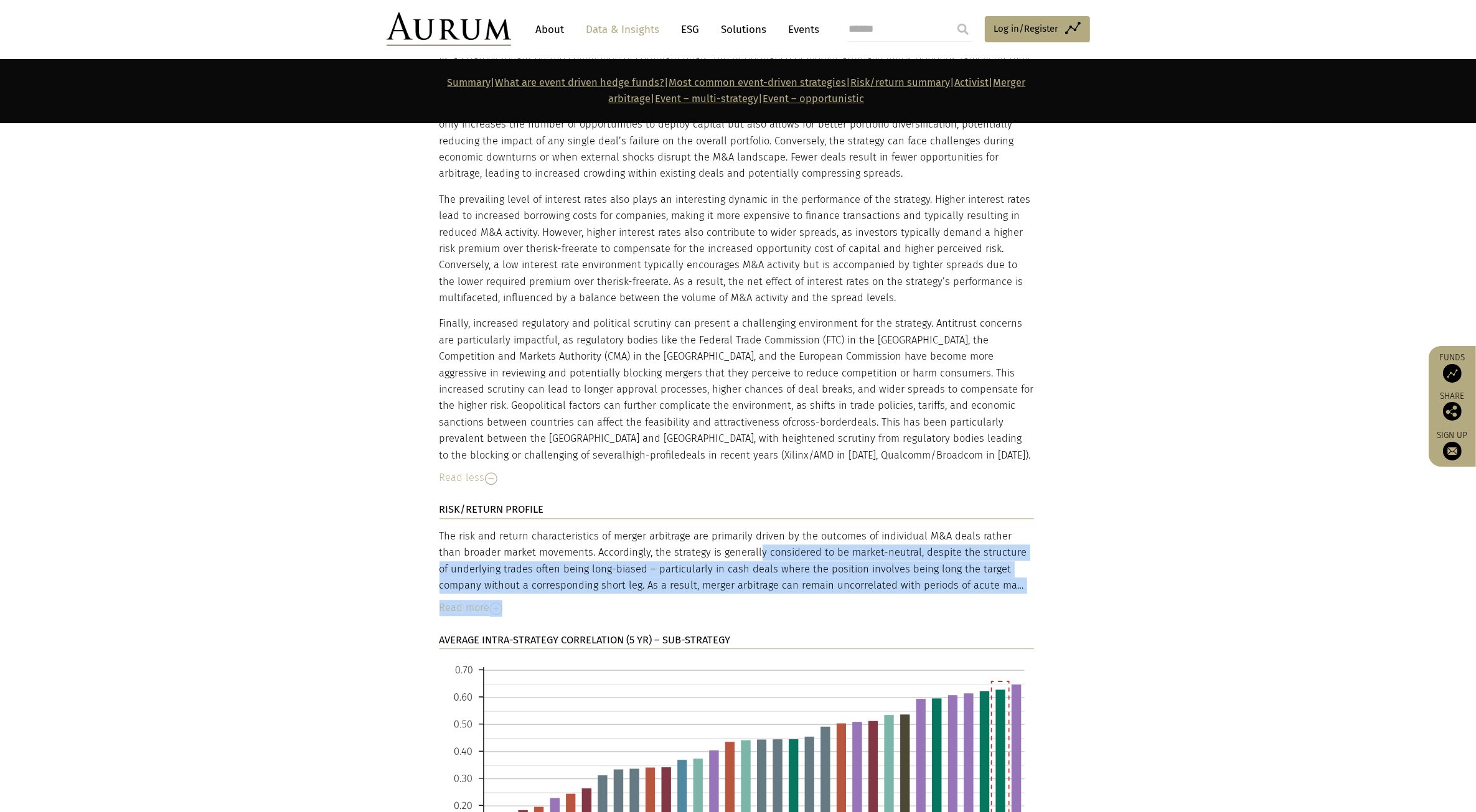
click at [440, 528] on div "The risk and return characteristics of merger arbitrage are primarily driven by…" at bounding box center [737, 561] width 595 height 66
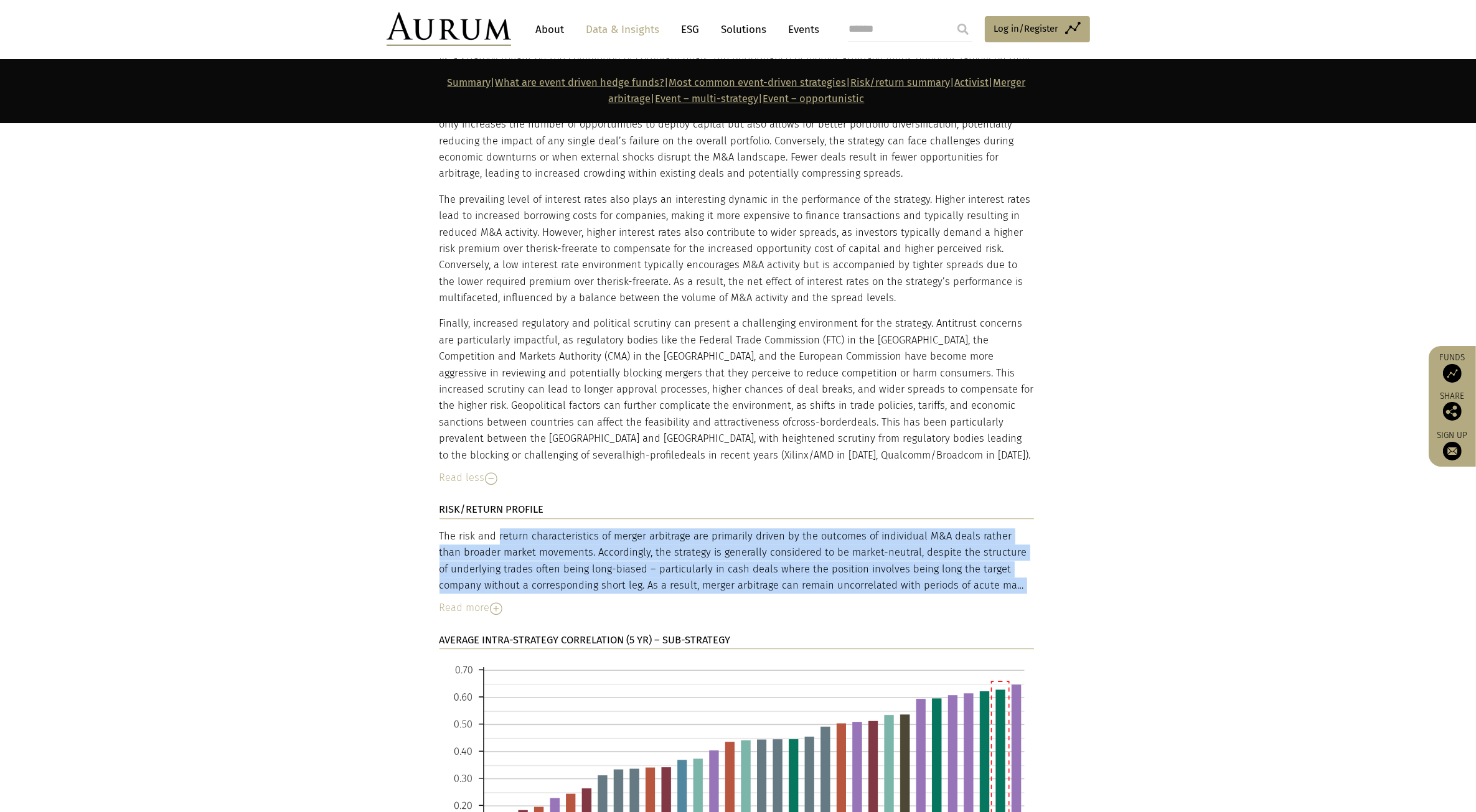
drag, startPoint x: 815, startPoint y: 483, endPoint x: 984, endPoint y: 502, distance: 170.1
click at [984, 528] on div "The risk and return characteristics of merger arbitrage are primarily driven by…" at bounding box center [737, 561] width 595 height 66
drag, startPoint x: 984, startPoint y: 502, endPoint x: 974, endPoint y: 502, distance: 10.0
click at [984, 528] on div "The risk and return characteristics of merger arbitrage are primarily driven by…" at bounding box center [737, 561] width 595 height 66
drag, startPoint x: 947, startPoint y: 505, endPoint x: 443, endPoint y: 465, distance: 505.6
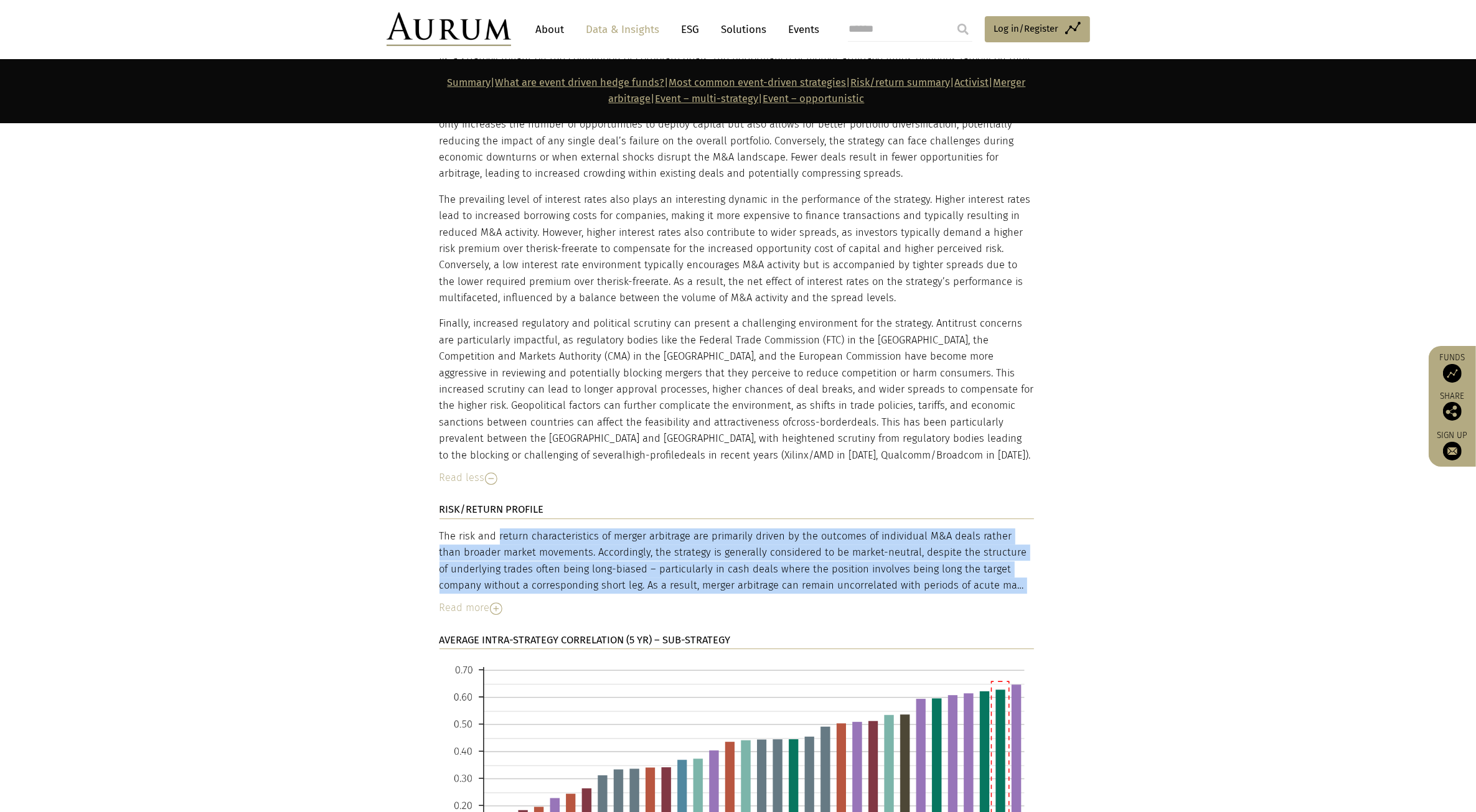
click at [443, 528] on div "The risk and return characteristics of merger arbitrage are primarily driven by…" at bounding box center [737, 561] width 595 height 66
drag, startPoint x: 443, startPoint y: 465, endPoint x: 1015, endPoint y: 508, distance: 573.6
click at [1015, 528] on div "The risk and return characteristics of merger arbitrage are primarily driven by…" at bounding box center [737, 561] width 595 height 66
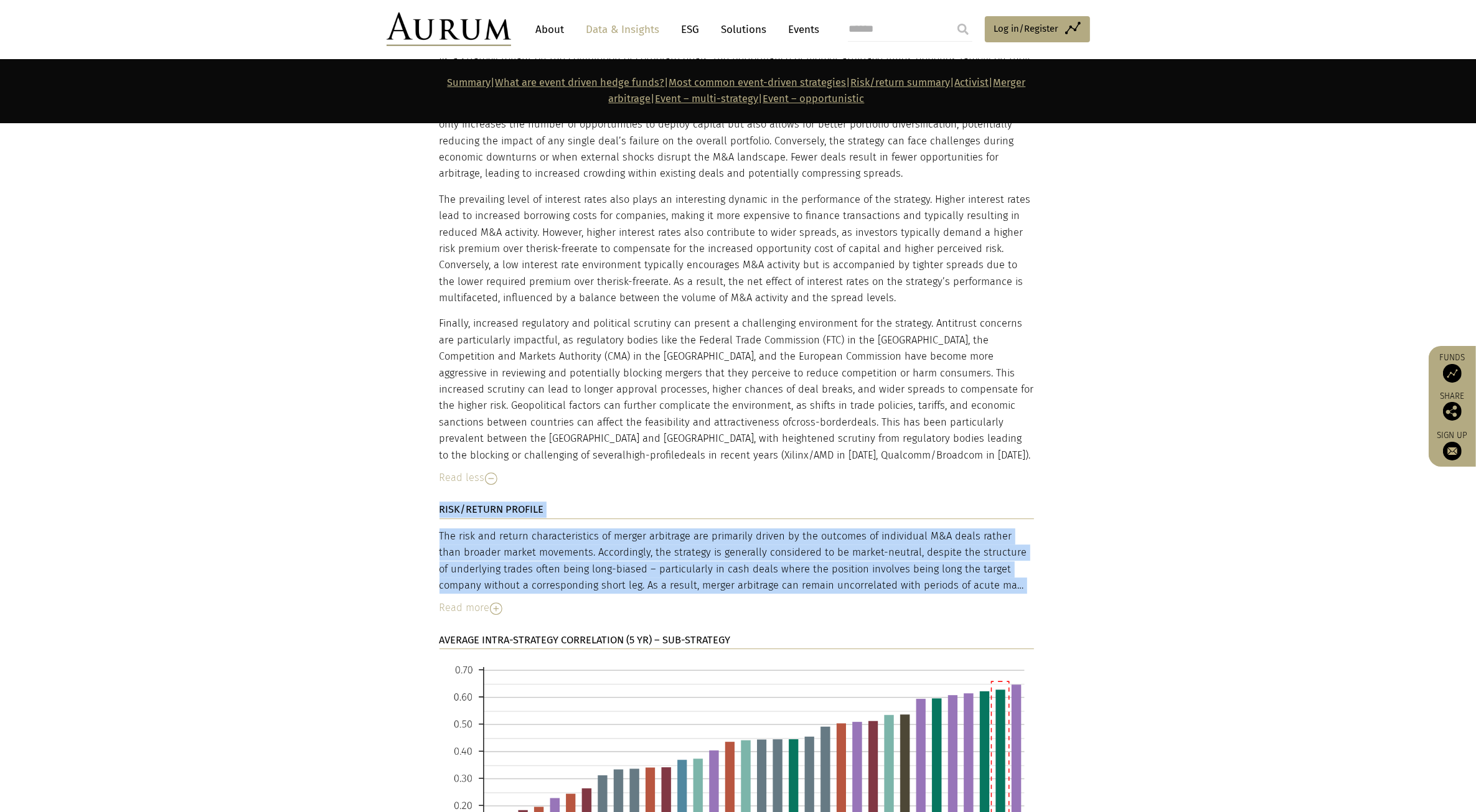
drag, startPoint x: 1015, startPoint y: 508, endPoint x: 436, endPoint y: 464, distance: 580.7
click at [436, 464] on div "DESCRIPTION Merger arbitrage hedge funds specialise in capitalising on the pric…" at bounding box center [738, 399] width 622 height 1421
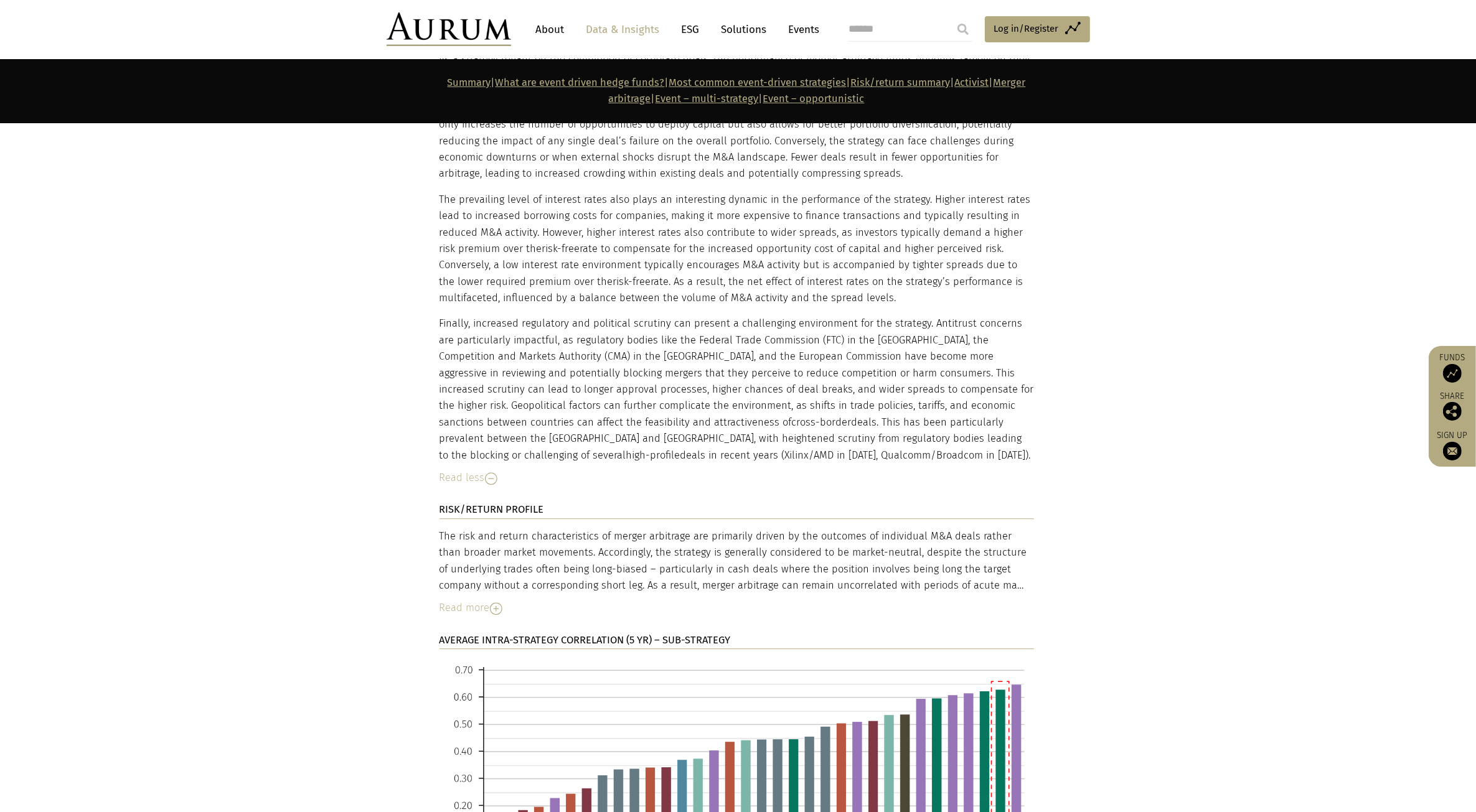
click at [436, 464] on div "DESCRIPTION Merger arbitrage hedge funds specialise in capitalising on the pric…" at bounding box center [738, 399] width 622 height 1421
drag, startPoint x: 445, startPoint y: 462, endPoint x: 982, endPoint y: 508, distance: 539.0
click at [982, 528] on div "The risk and return characteristics of merger arbitrage are primarily driven by…" at bounding box center [737, 561] width 595 height 66
drag, startPoint x: 982, startPoint y: 508, endPoint x: 440, endPoint y: 454, distance: 544.7
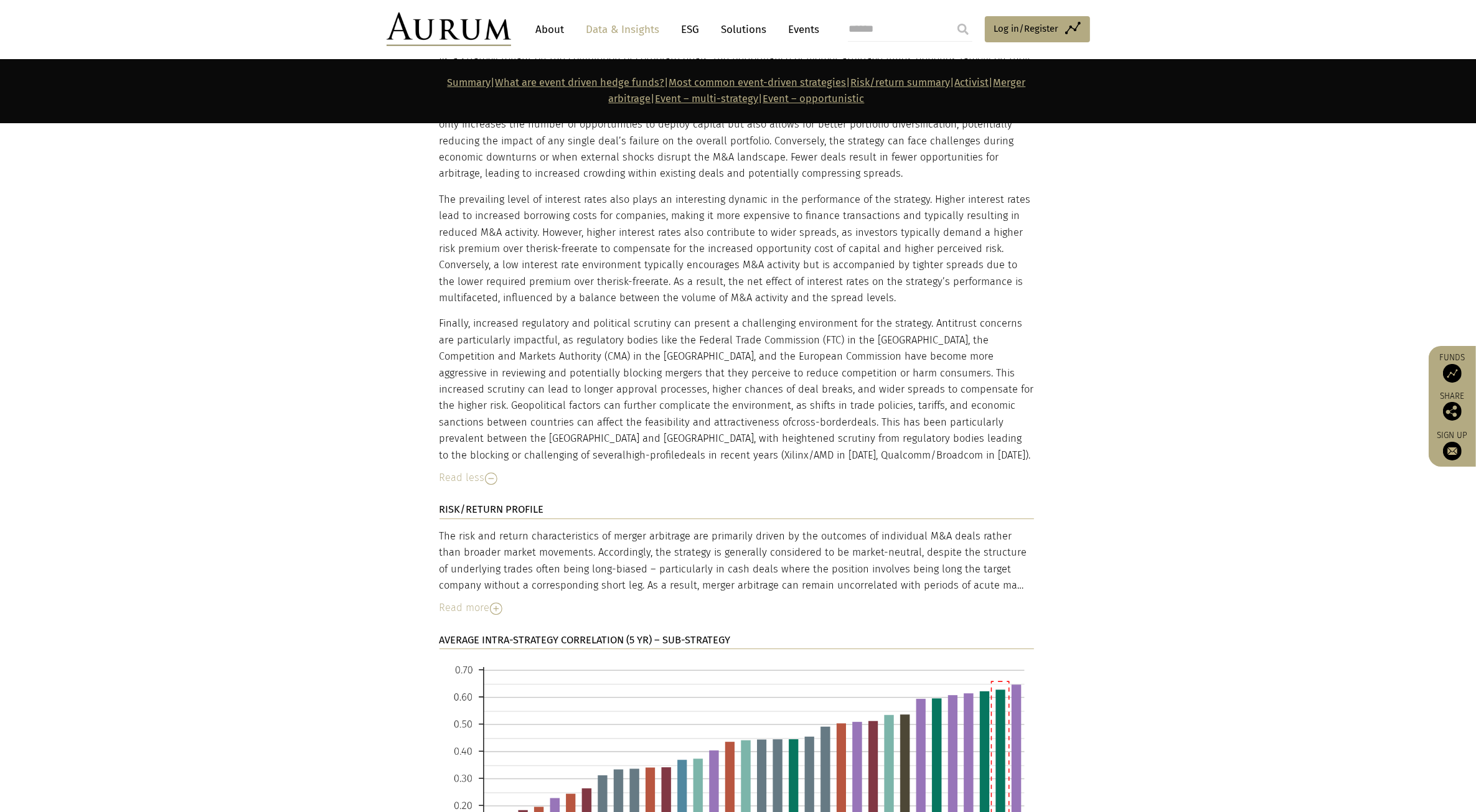
click at [440, 528] on div "The risk and return characteristics of merger arbitrage are primarily driven by…" at bounding box center [737, 561] width 595 height 66
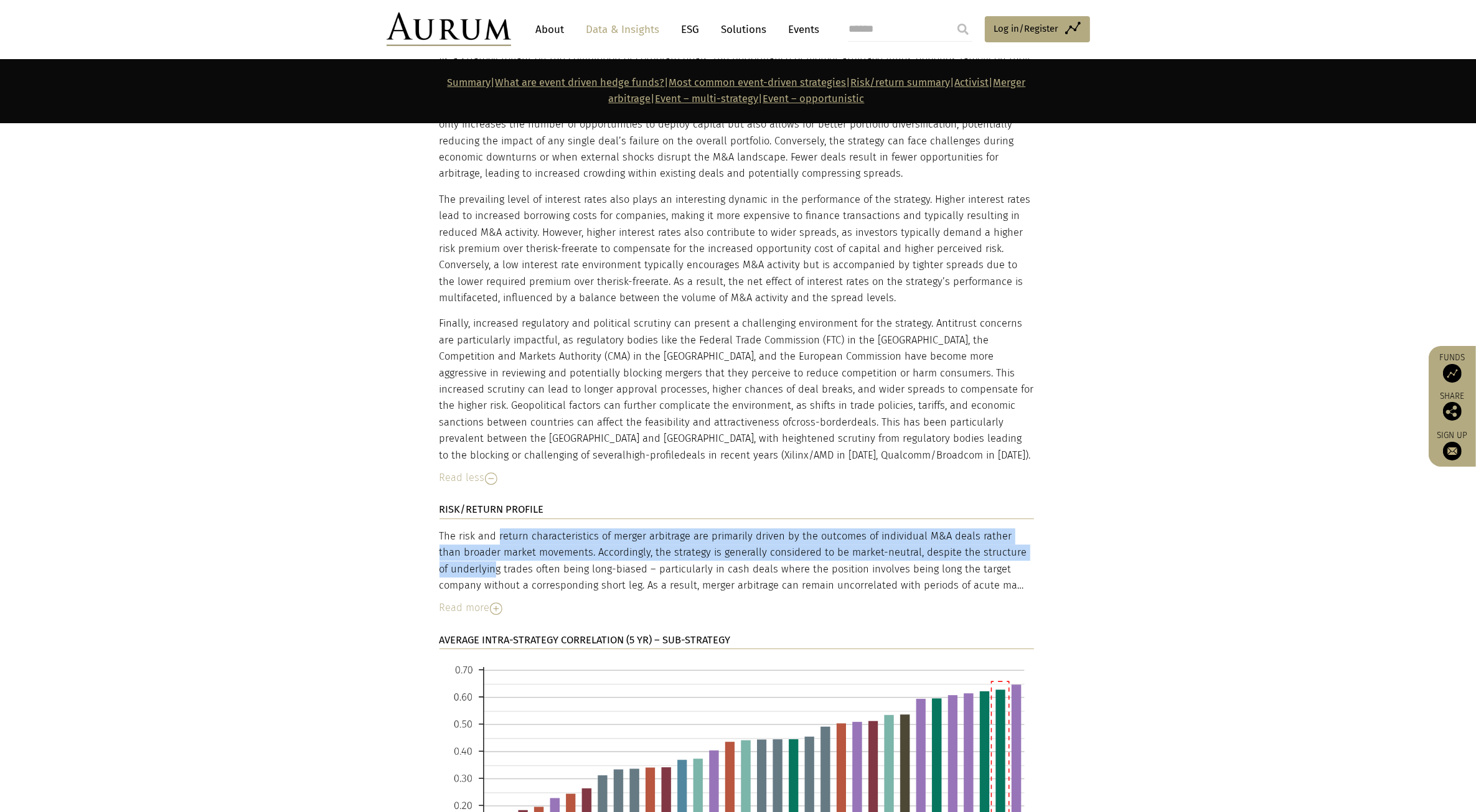
drag
click at [981, 528] on div "The risk and return characteristics of merger arbitrage are primarily driven by…" at bounding box center [737, 561] width 595 height 66
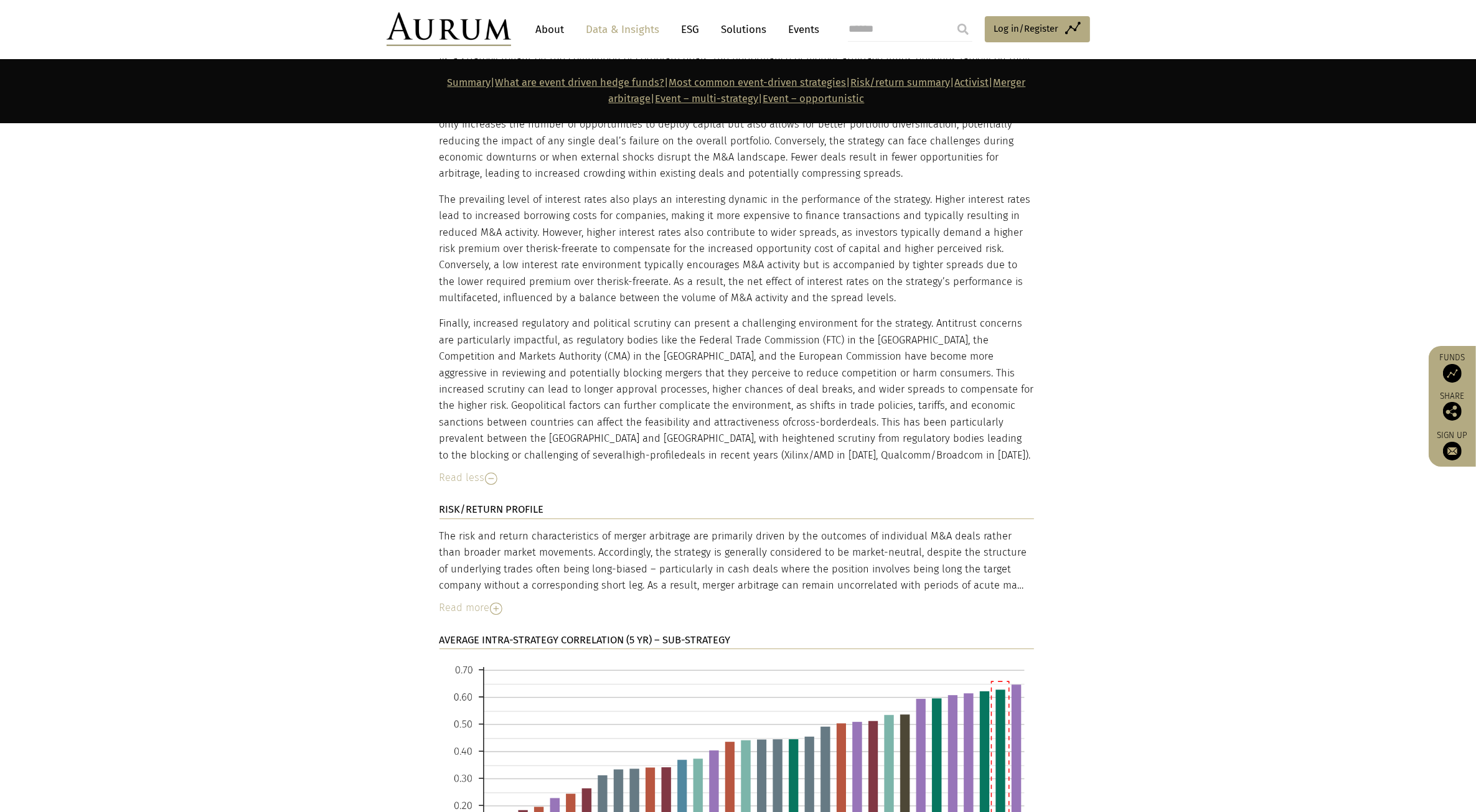
click at [447, 600] on div "Read more" at bounding box center [737, 608] width 595 height 16
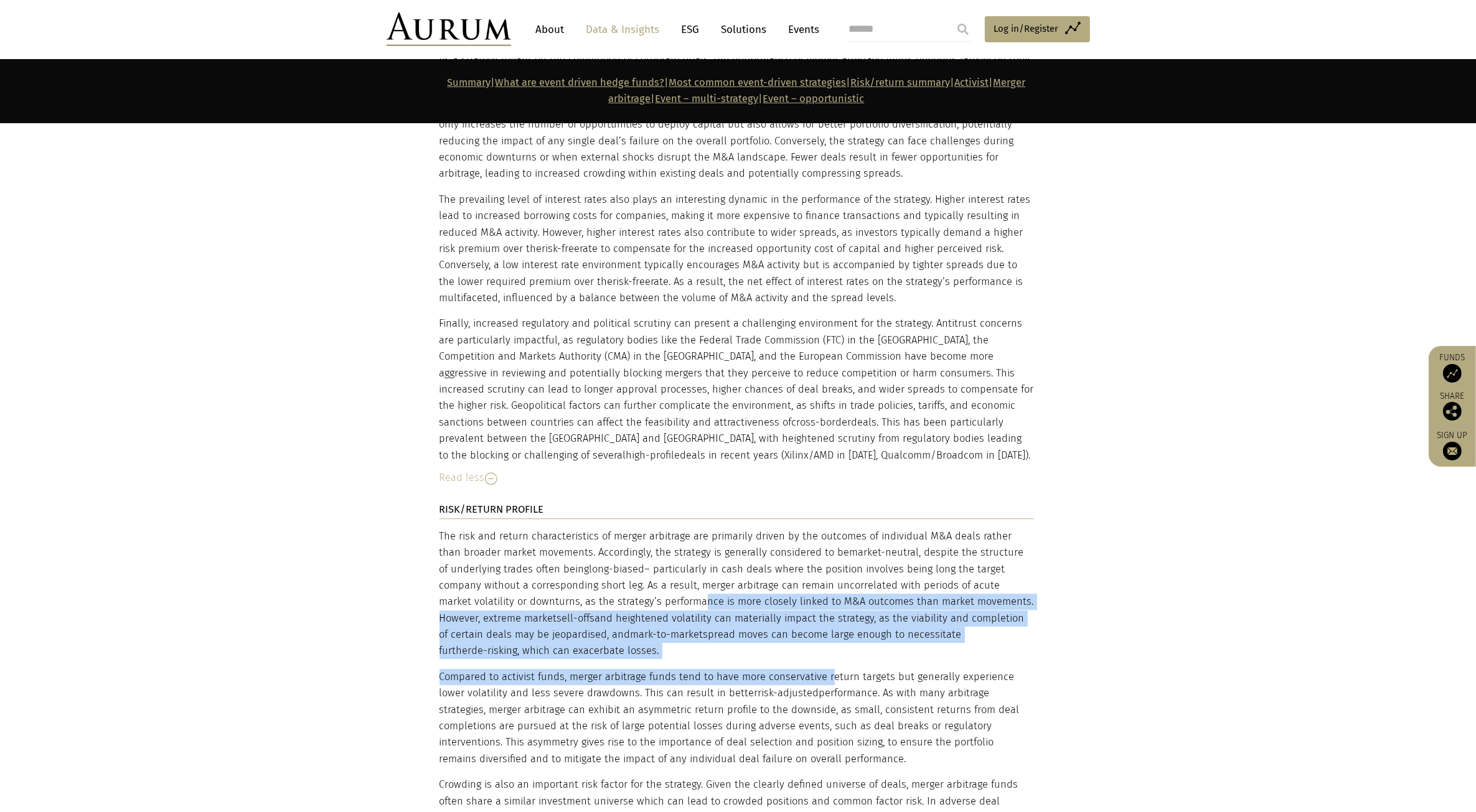
click at [828, 583] on div "The risk and return characteristics of merger arbitrage are primarily driven by…" at bounding box center [737, 723] width 595 height 389
